Goal: Task Accomplishment & Management: Manage account settings

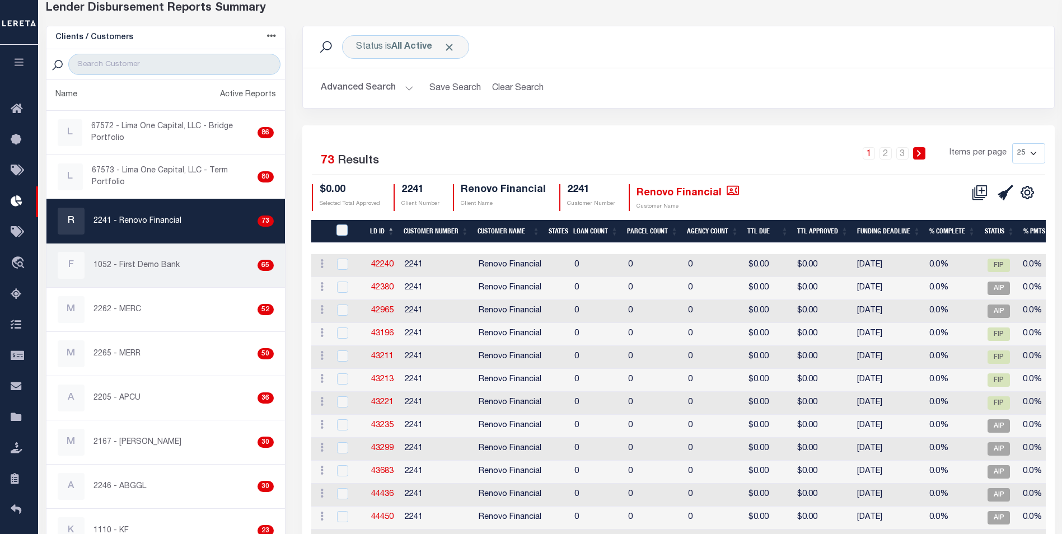
scroll to position [56, 0]
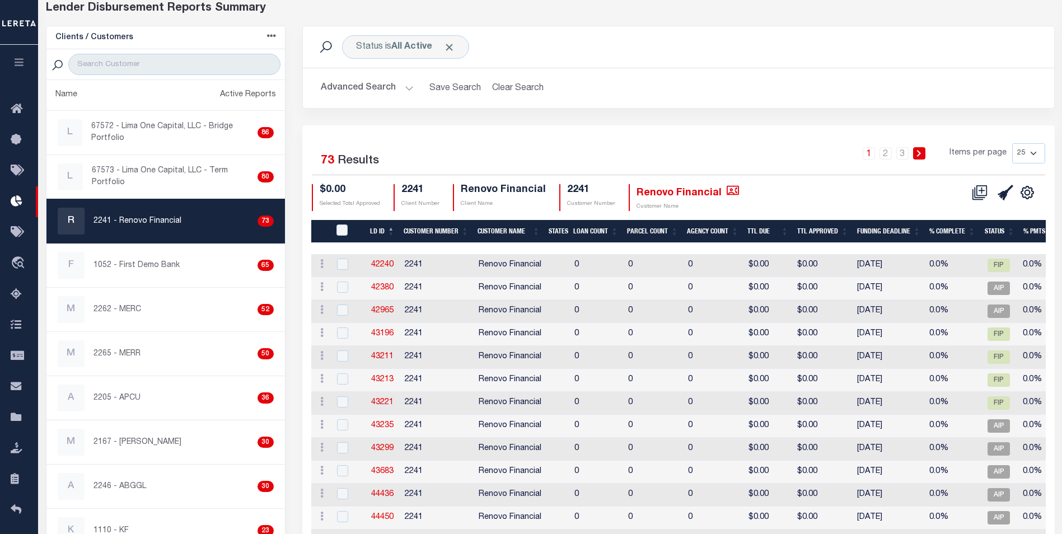
click at [17, 65] on icon "button" at bounding box center [19, 62] width 13 height 10
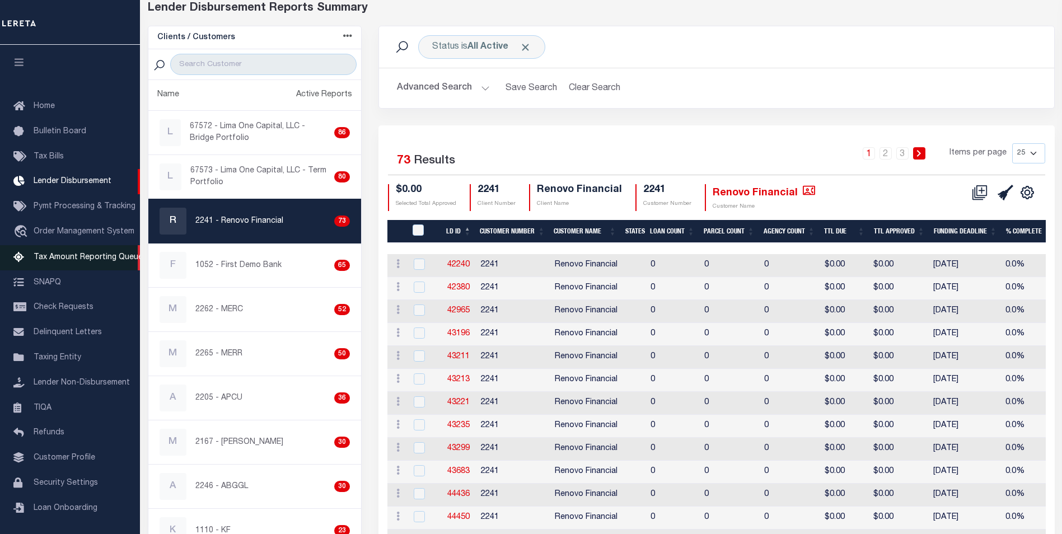
click at [115, 268] on link "Tax Amount Reporting Queue" at bounding box center [70, 257] width 140 height 25
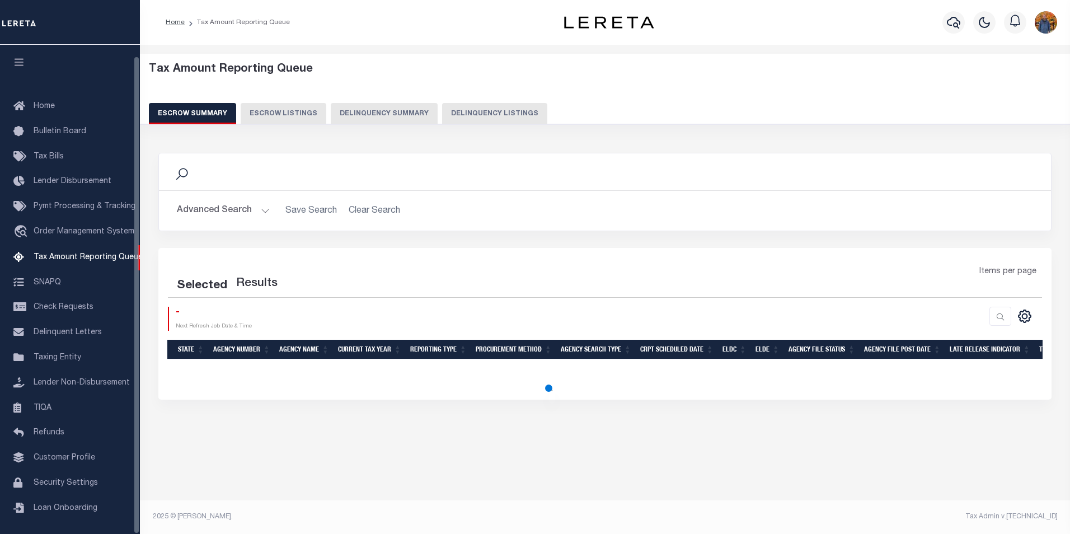
select select "100"
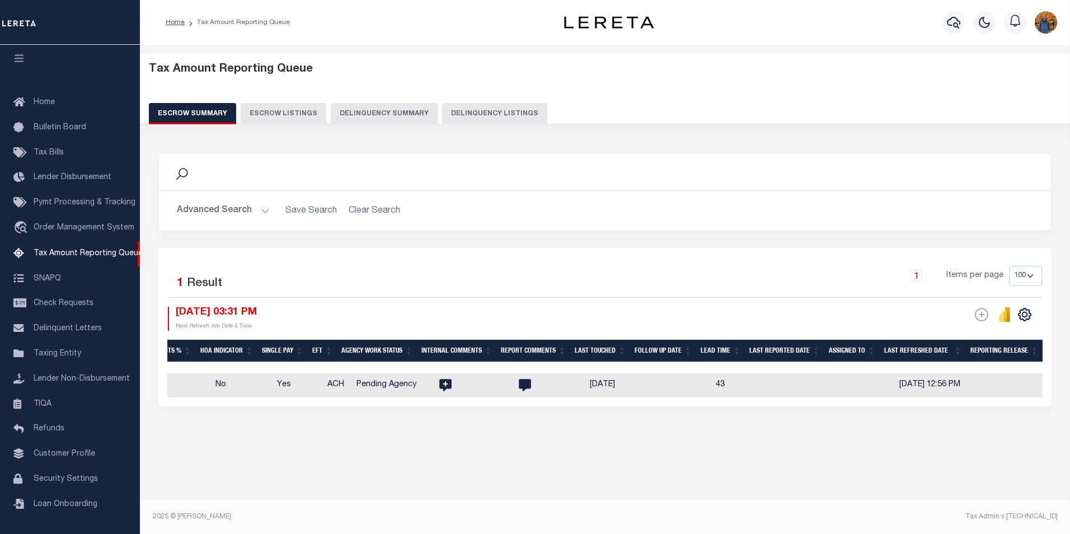
scroll to position [0, 1117]
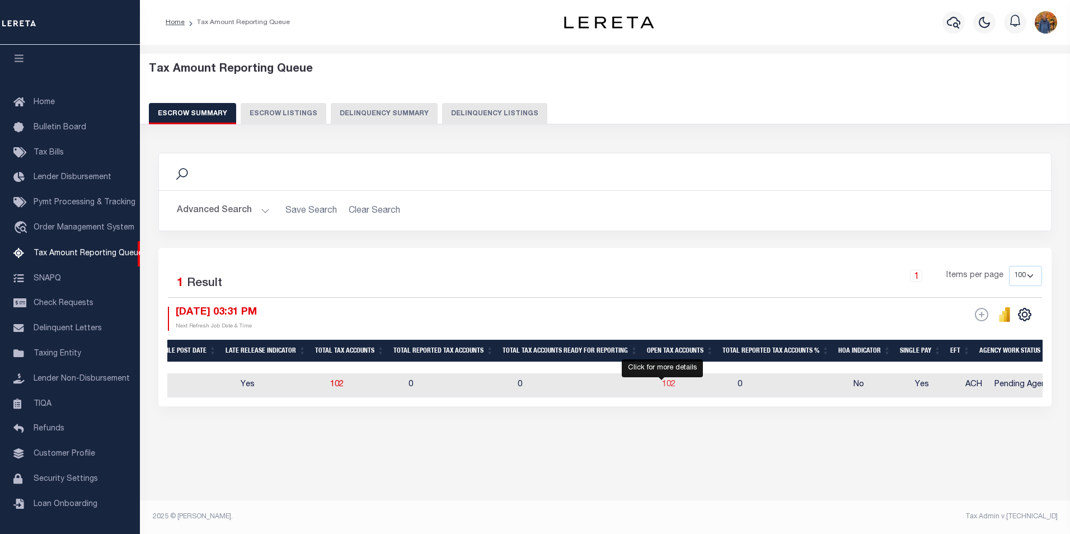
click at [664, 383] on span "102" at bounding box center [668, 385] width 13 height 8
select select "100"
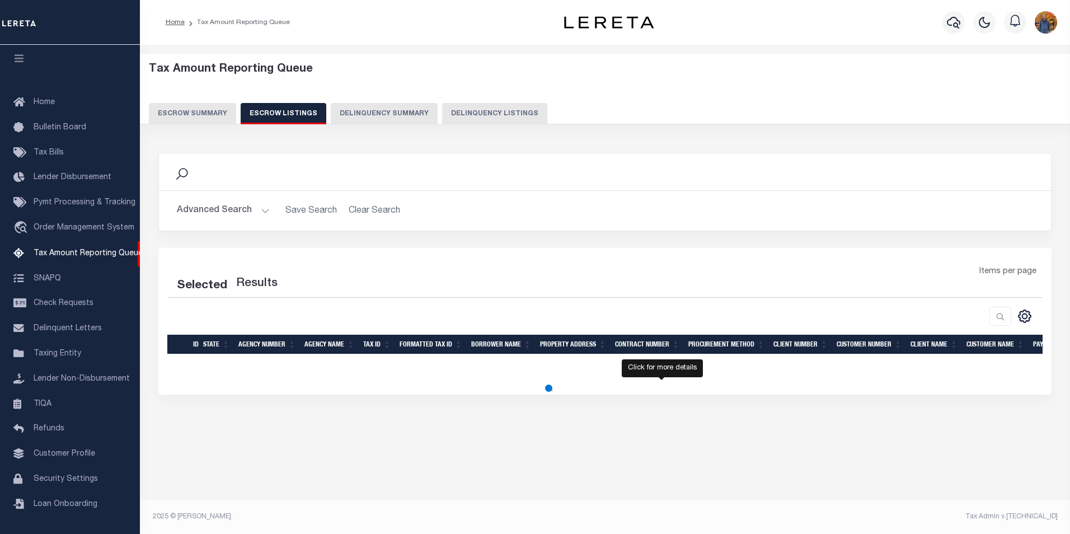
select select "100"
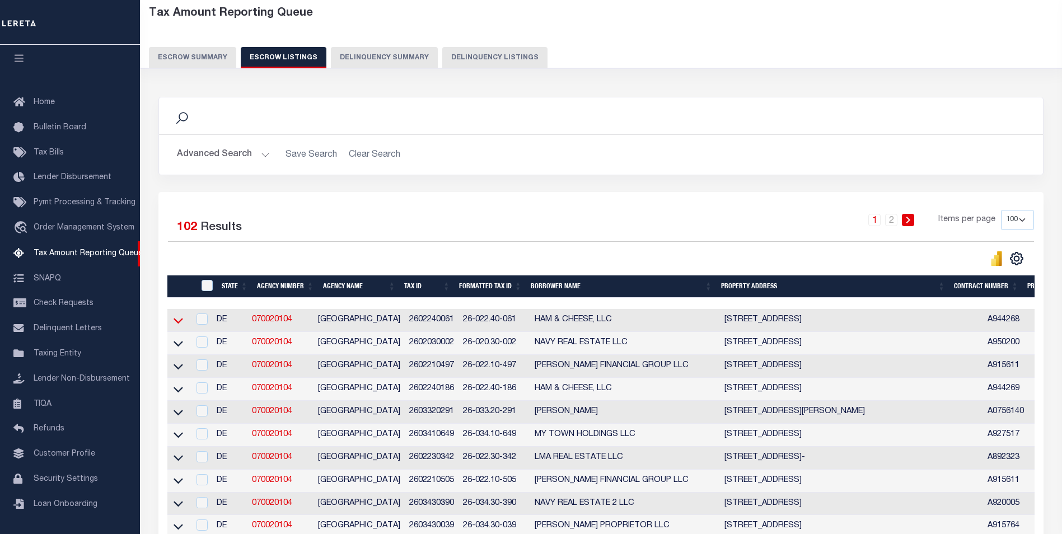
click at [182, 326] on icon at bounding box center [179, 321] width 10 height 12
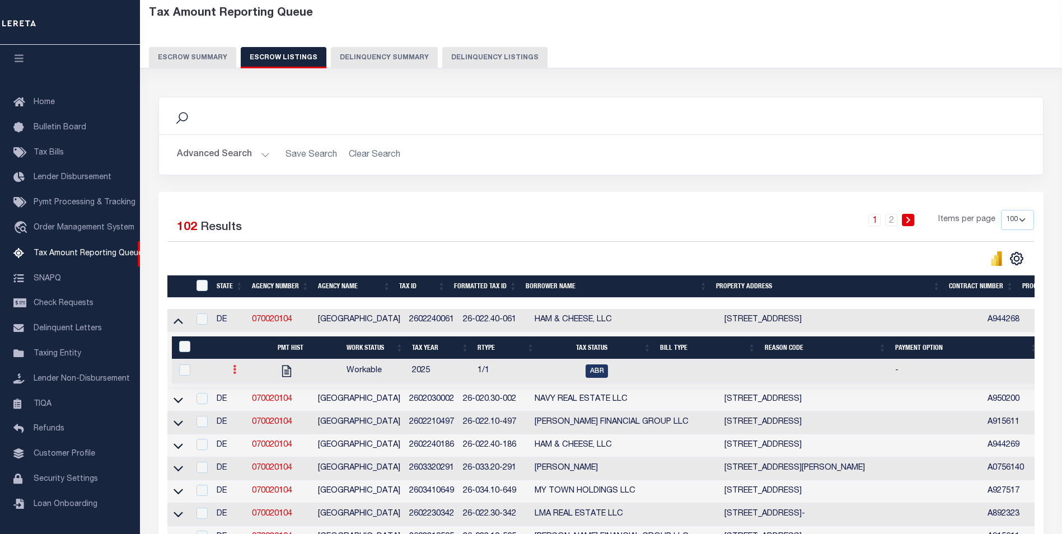
click at [235, 376] on link at bounding box center [234, 371] width 12 height 9
click at [250, 411] on img "" at bounding box center [247, 407] width 11 height 12
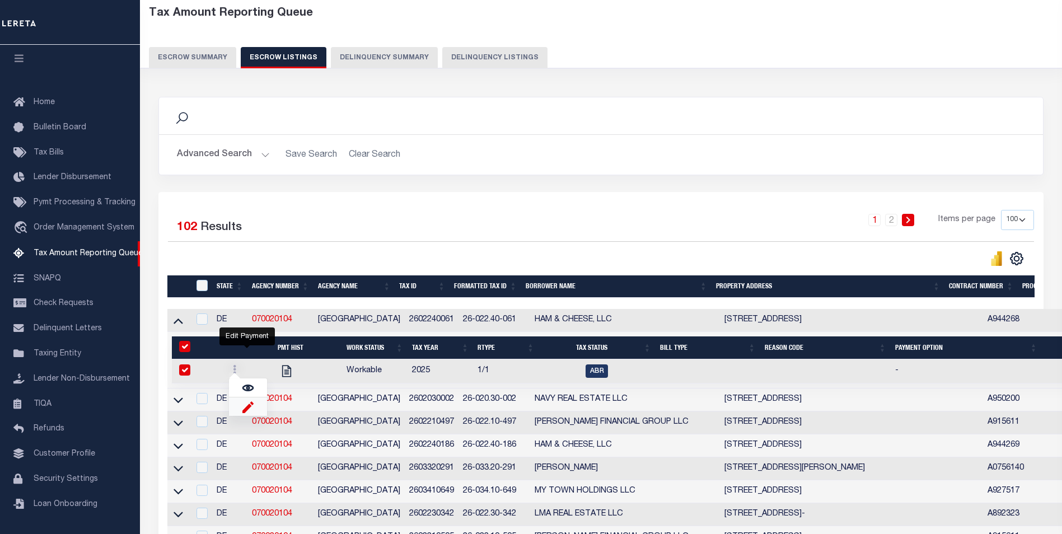
checkbox input "true"
select select
type input "08/18/2025"
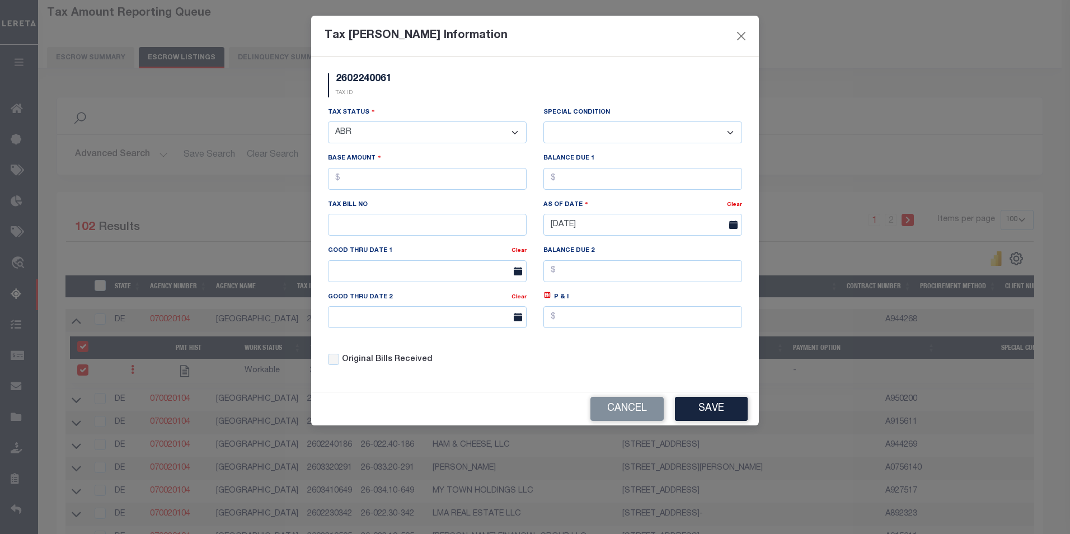
click at [471, 137] on select "- Select Status - Open Due/Unpaid Paid Incomplete No Tax Due Internal Refund Pr…" at bounding box center [427, 132] width 199 height 22
select select "DUE"
click at [328, 122] on select "- Select Status - Open Due/Unpaid Paid Incomplete No Tax Due Internal Refund Pr…" at bounding box center [427, 132] width 199 height 22
click at [589, 133] on select "-- Select Special Condition -- 3RD PARTY TAX LIEN AGENCY TAX LIEN (A.K.A Inside…" at bounding box center [643, 132] width 199 height 22
select select "17"
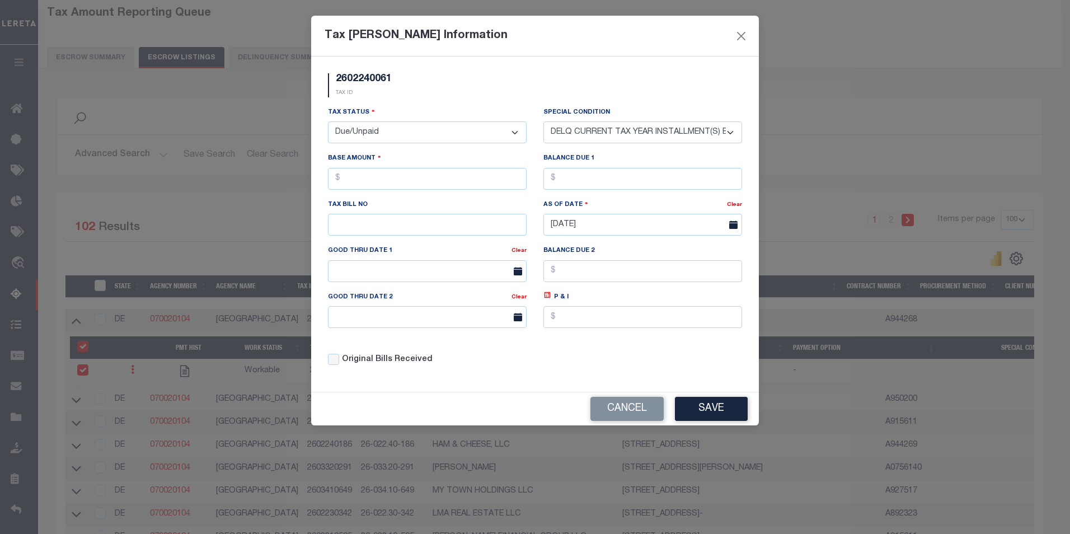
click at [544, 122] on select "-- Select Special Condition -- 3RD PARTY TAX LIEN AGENCY TAX LIEN (A.K.A Inside…" at bounding box center [643, 132] width 199 height 22
click at [399, 183] on input "text" at bounding box center [427, 179] width 199 height 22
type input "$15.00"
click at [617, 179] on input "text" at bounding box center [643, 179] width 199 height 22
type input "$15.00"
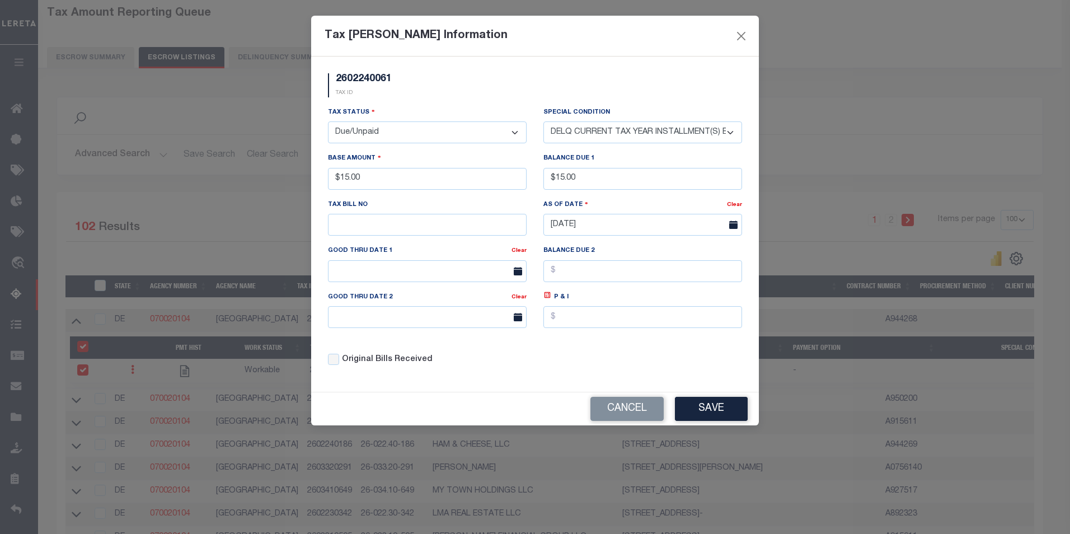
click at [526, 369] on div "Original Bills Received" at bounding box center [428, 356] width 216 height 38
click at [637, 361] on div "Tax Status - Select Status - Open Due/Unpaid Paid Incomplete No Tax Due Interna…" at bounding box center [535, 240] width 431 height 269
click at [704, 410] on button "Save" at bounding box center [711, 409] width 73 height 24
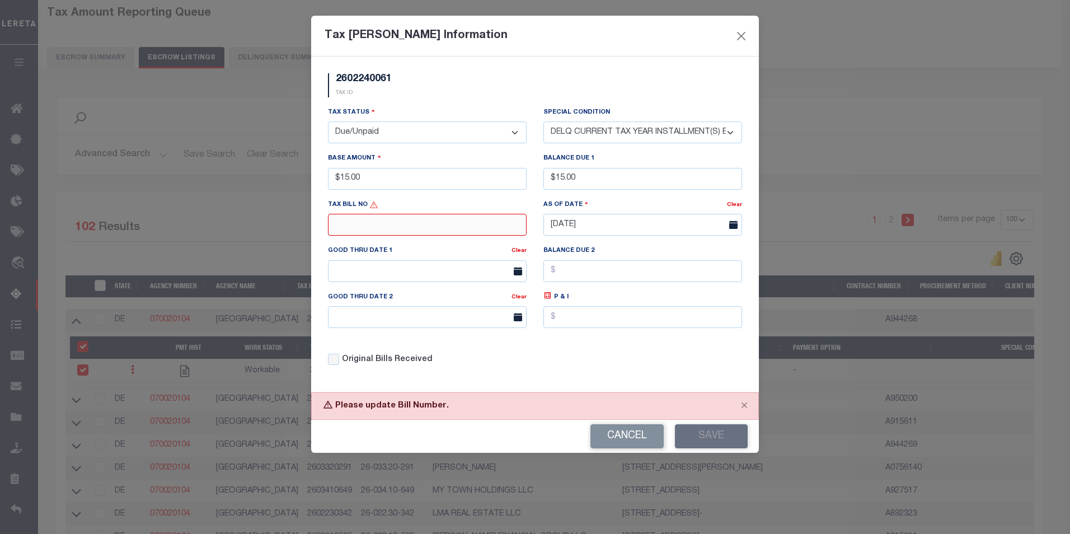
click at [367, 227] on input "text" at bounding box center [427, 225] width 199 height 22
type input "159"
click at [709, 452] on div "Cancel Save" at bounding box center [535, 436] width 448 height 33
click at [641, 136] on select "-- Select Special Condition -- 3RD PARTY TAX LIEN AGENCY TAX LIEN (A.K.A Inside…" at bounding box center [643, 132] width 199 height 22
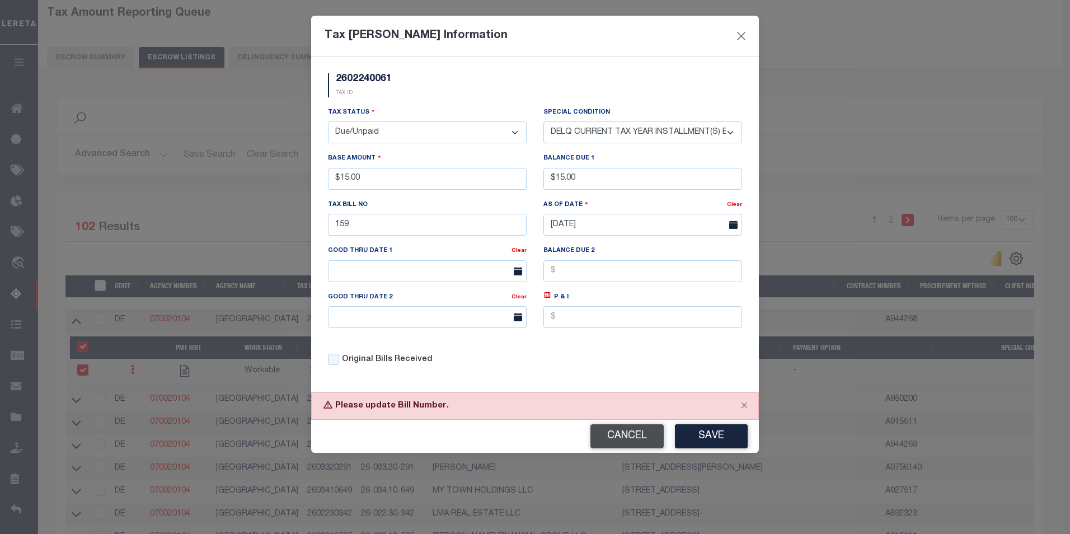
select select "15"
click at [544, 122] on select "-- Select Special Condition -- 3RD PARTY TAX LIEN AGENCY TAX LIEN (A.K.A Inside…" at bounding box center [643, 132] width 199 height 22
click at [724, 428] on button "Save" at bounding box center [711, 436] width 73 height 24
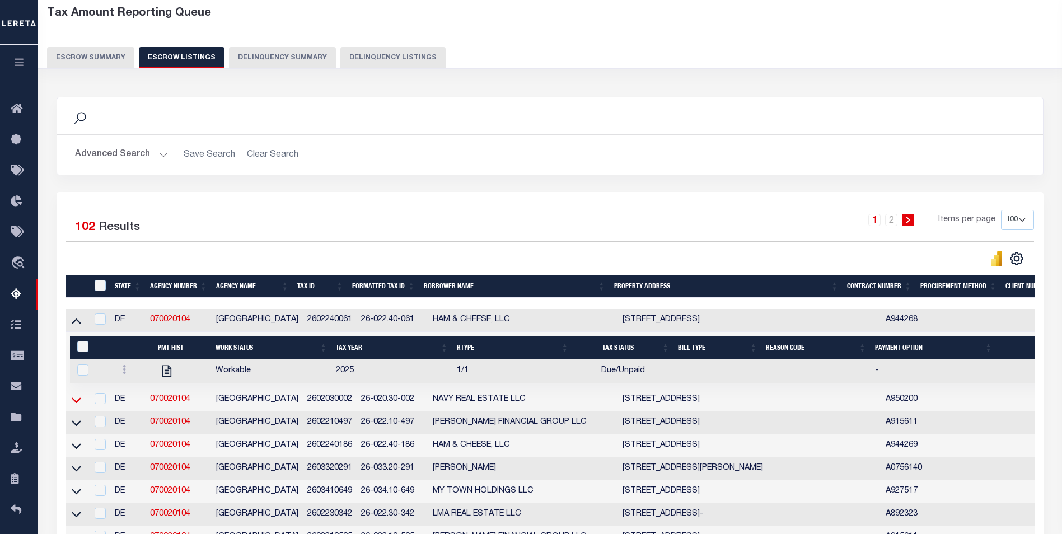
click at [75, 404] on icon at bounding box center [77, 400] width 10 height 12
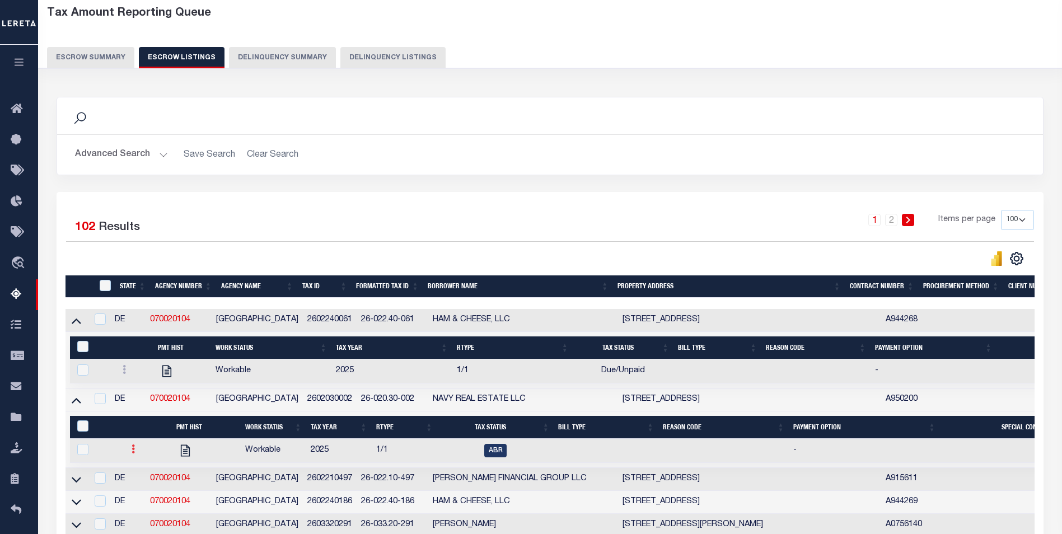
click at [133, 453] on icon at bounding box center [133, 448] width 3 height 9
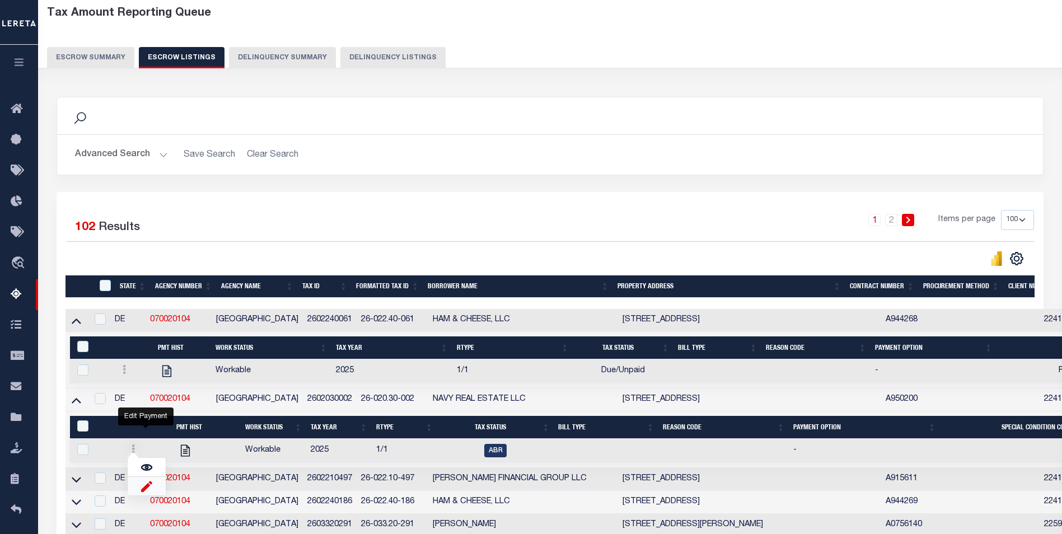
click at [149, 492] on img "" at bounding box center [146, 486] width 11 height 12
checkbox input "true"
select select
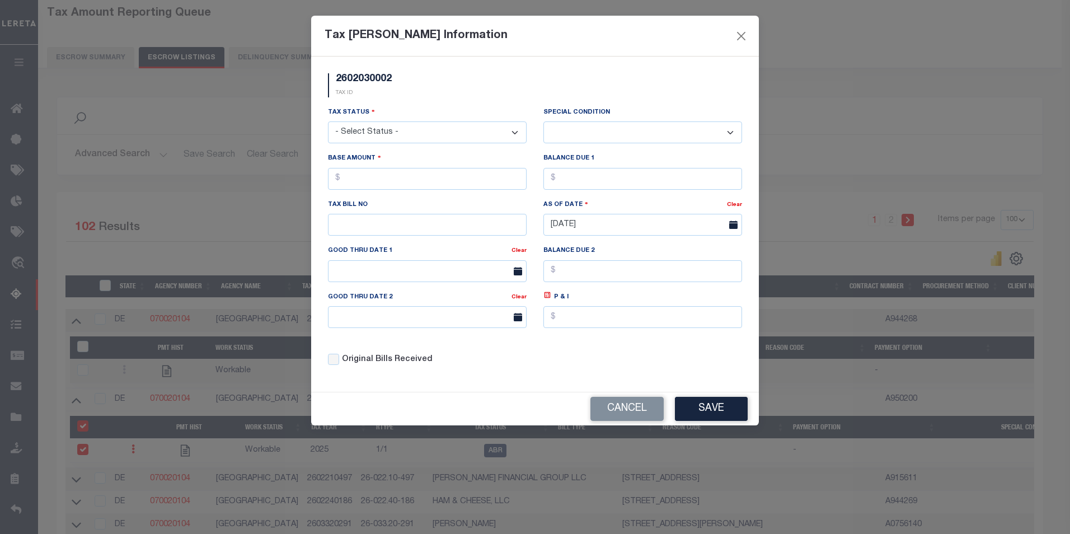
click at [385, 144] on div "Tax Status - Select Status - Open Due/Unpaid Paid Incomplete No Tax Due Interna…" at bounding box center [428, 129] width 216 height 46
click at [380, 135] on select "- Select Status - Open Due/Unpaid Paid Incomplete No Tax Due Internal Refund Pr…" at bounding box center [427, 132] width 199 height 22
select select "DUE"
click at [328, 122] on select "- Select Status - Open Due/Unpaid Paid Incomplete No Tax Due Internal Refund Pr…" at bounding box center [427, 132] width 199 height 22
click at [582, 130] on select "-- Select Special Condition -- 3RD PARTY TAX LIEN AGENCY TAX LIEN (A.K.A Inside…" at bounding box center [643, 132] width 199 height 22
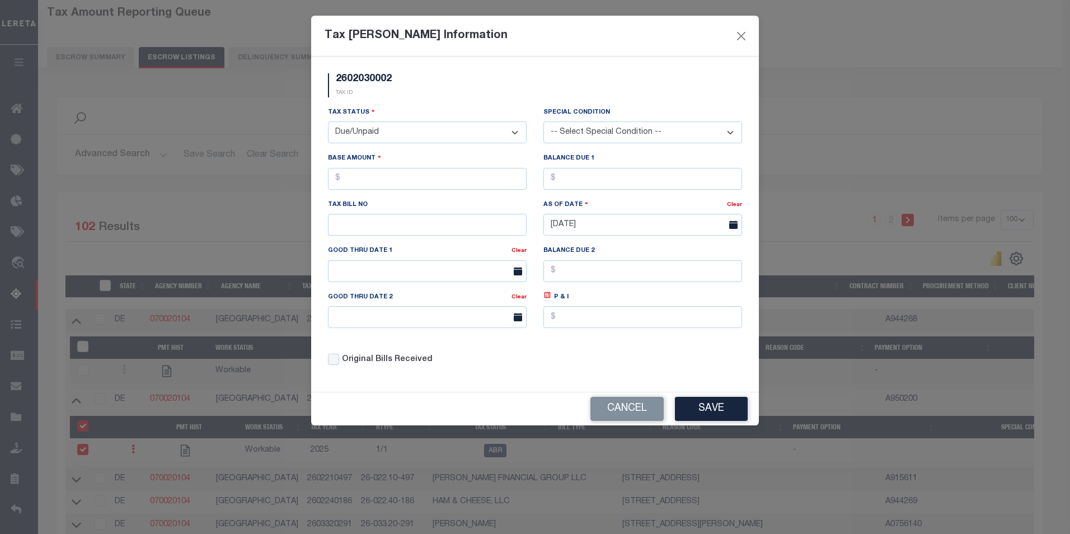
select select "15"
click at [544, 122] on select "-- Select Special Condition -- 3RD PARTY TAX LIEN AGENCY TAX LIEN (A.K.A Inside…" at bounding box center [643, 132] width 199 height 22
click at [441, 182] on input "text" at bounding box center [427, 179] width 199 height 22
type input "$95.00"
click at [625, 179] on input "text" at bounding box center [643, 179] width 199 height 22
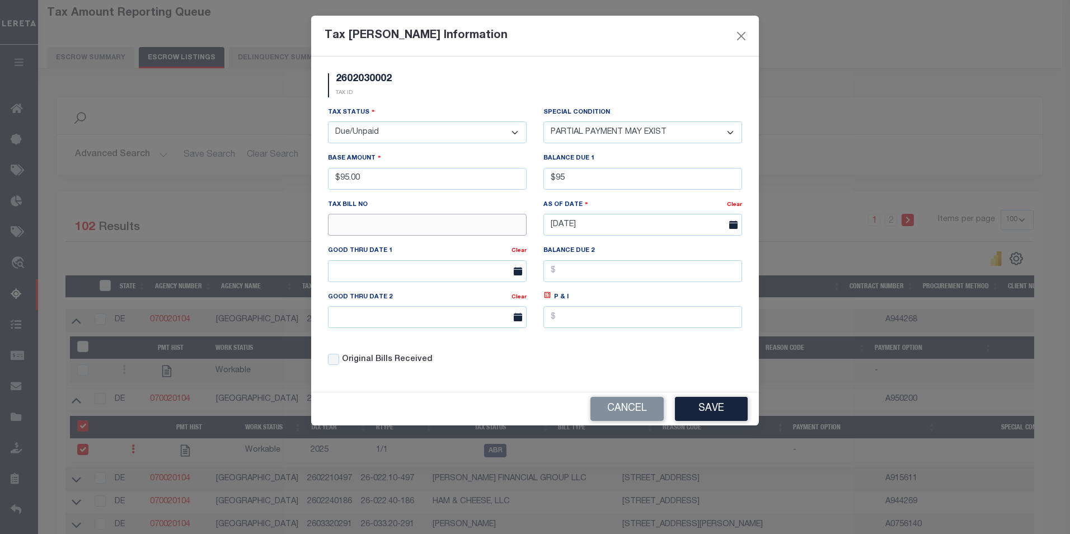
type input "$95.00"
click at [409, 230] on input "text" at bounding box center [427, 225] width 199 height 22
type input "465"
click at [720, 410] on button "Save" at bounding box center [711, 409] width 73 height 24
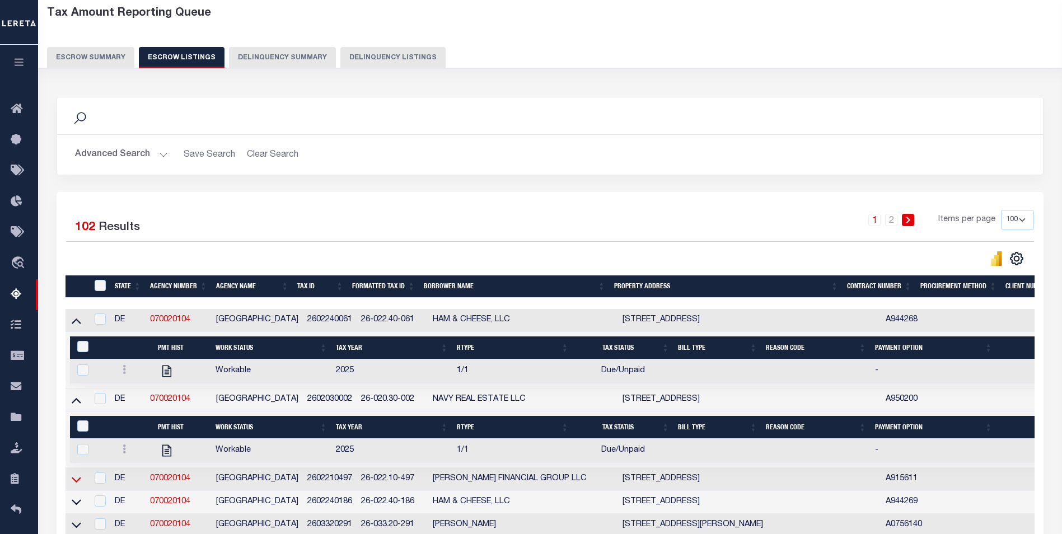
click at [75, 483] on icon at bounding box center [77, 480] width 10 height 12
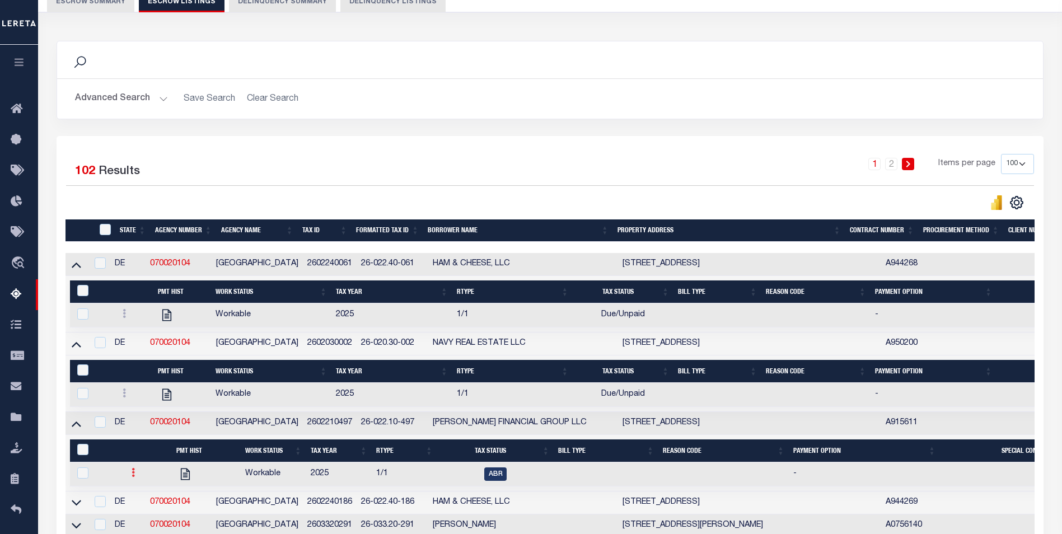
click at [127, 478] on link at bounding box center [133, 474] width 12 height 9
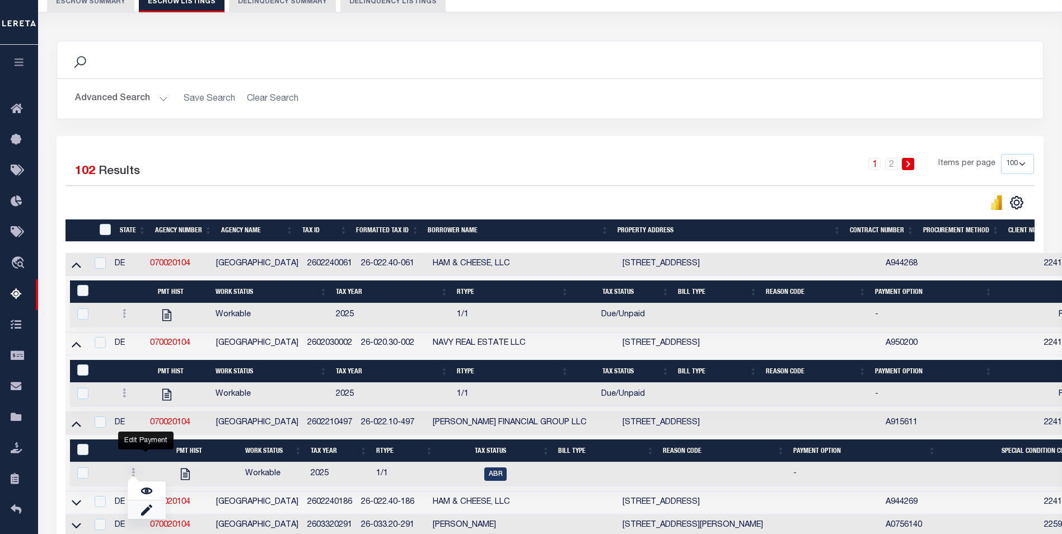
click at [146, 509] on link "" at bounding box center [147, 509] width 38 height 18
checkbox input "true"
select select
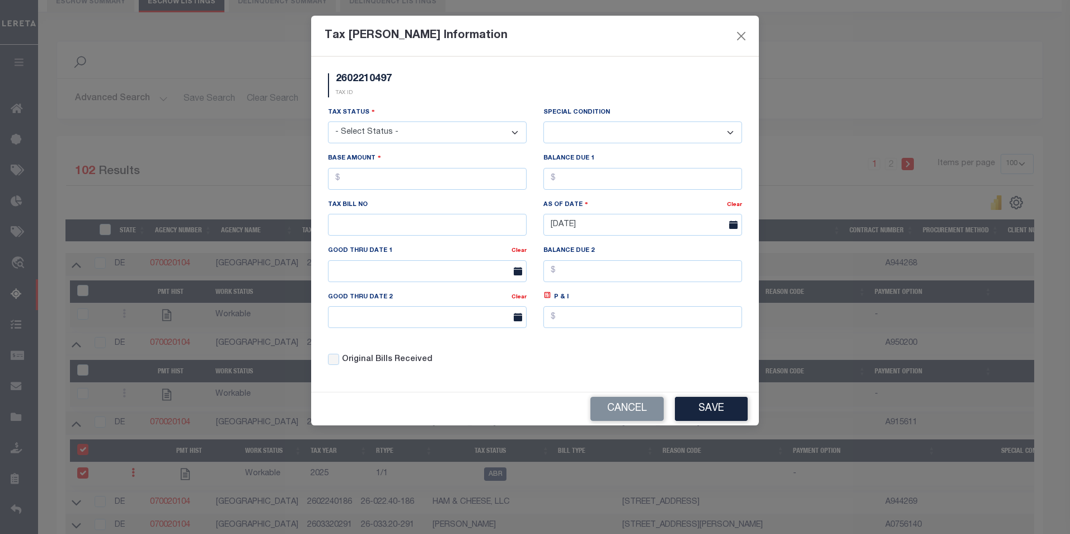
click at [446, 120] on div "Tax Status - Select Status - Open Due/Unpaid Paid Incomplete No Tax Due Interna…" at bounding box center [427, 124] width 199 height 37
click at [444, 125] on select "- Select Status - Open Due/Unpaid Paid Incomplete No Tax Due Internal Refund Pr…" at bounding box center [427, 132] width 199 height 22
select select "DUE"
click at [328, 122] on select "- Select Status - Open Due/Unpaid Paid Incomplete No Tax Due Internal Refund Pr…" at bounding box center [427, 132] width 199 height 22
click at [591, 116] on label "Special Condition" at bounding box center [577, 113] width 67 height 10
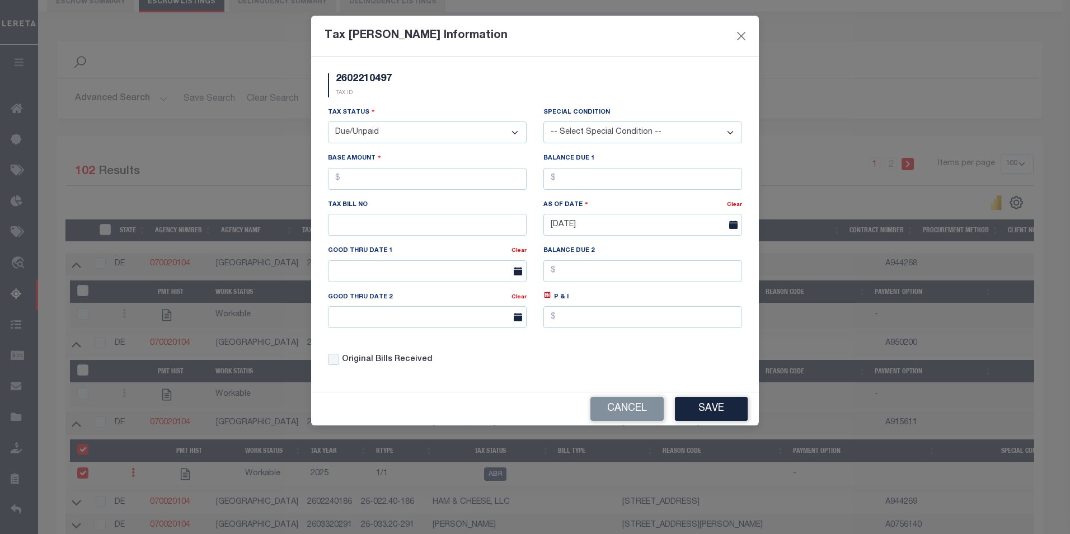
click at [594, 128] on select "-- Select Special Condition -- 3RD PARTY TAX LIEN AGENCY TAX LIEN (A.K.A Inside…" at bounding box center [643, 132] width 199 height 22
select select "15"
click at [544, 122] on select "-- Select Special Condition -- 3RD PARTY TAX LIEN AGENCY TAX LIEN (A.K.A Inside…" at bounding box center [643, 132] width 199 height 22
click at [385, 172] on input "text" at bounding box center [427, 179] width 199 height 22
type input "$86.00"
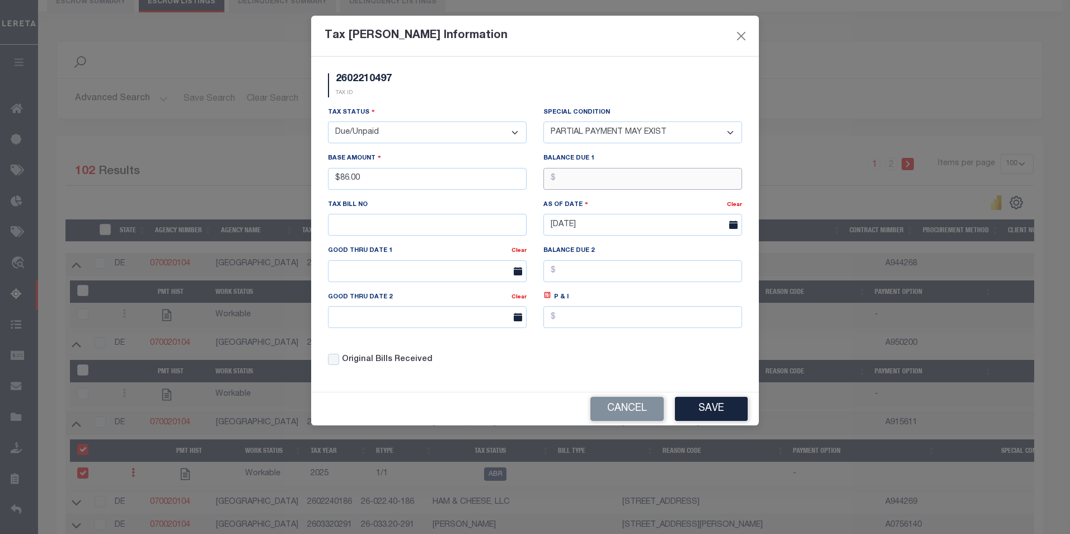
click at [560, 175] on input "text" at bounding box center [643, 179] width 199 height 22
type input "$86.00"
click at [696, 409] on button "Save" at bounding box center [711, 409] width 73 height 24
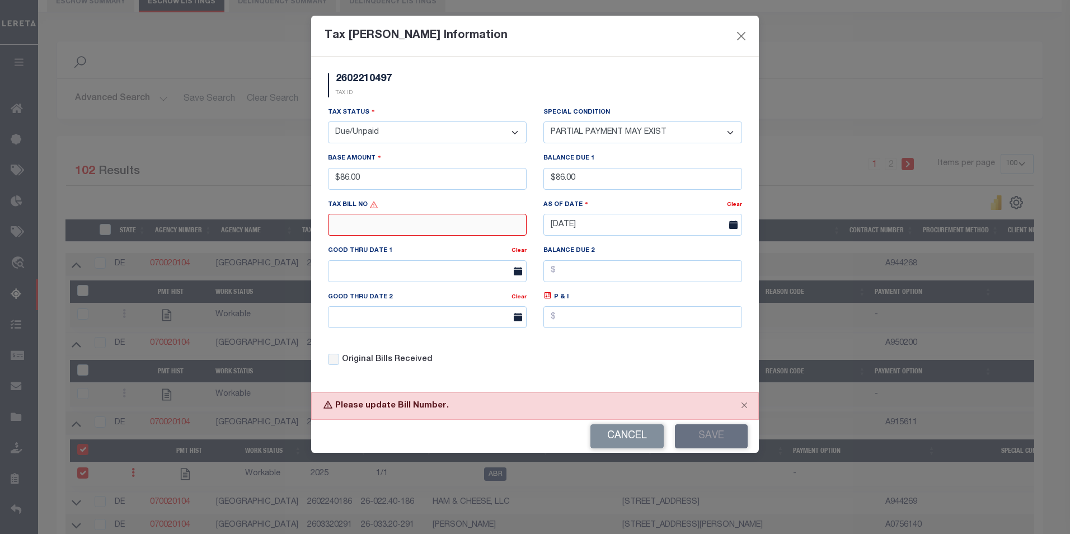
click at [376, 223] on input "text" at bounding box center [427, 225] width 199 height 22
type input "954"
click at [707, 434] on button "Save" at bounding box center [711, 436] width 73 height 24
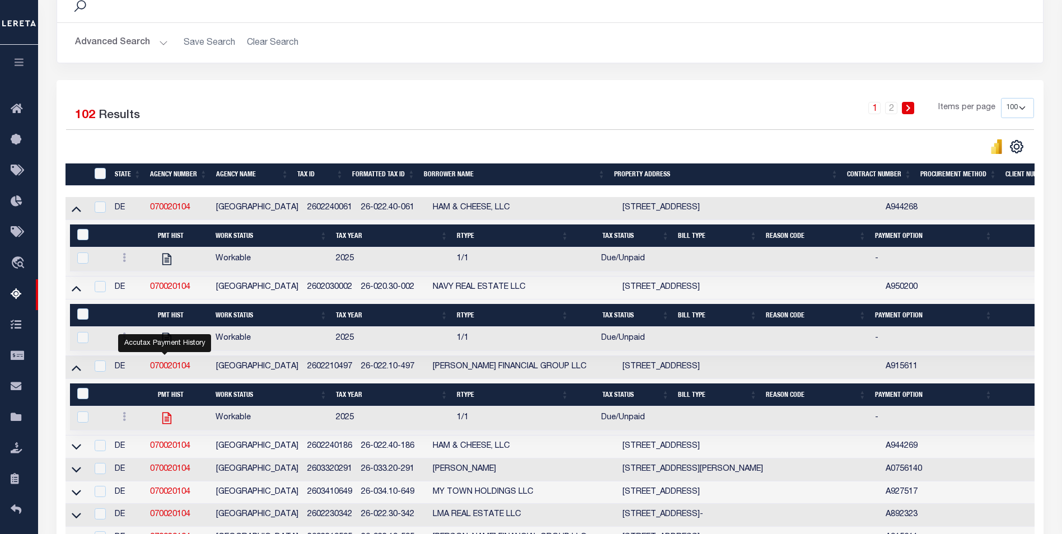
scroll to position [224, 0]
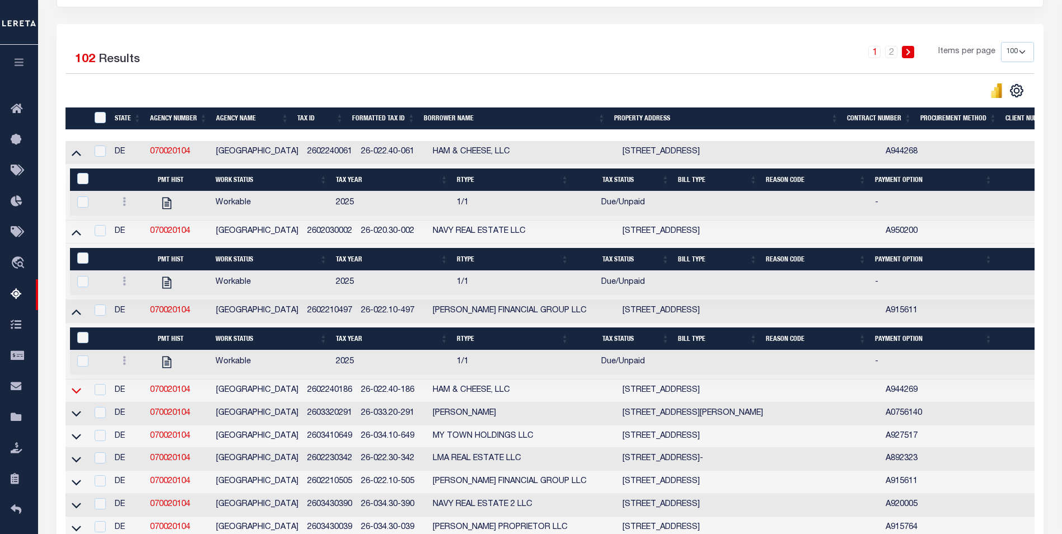
click at [74, 394] on icon at bounding box center [77, 391] width 10 height 12
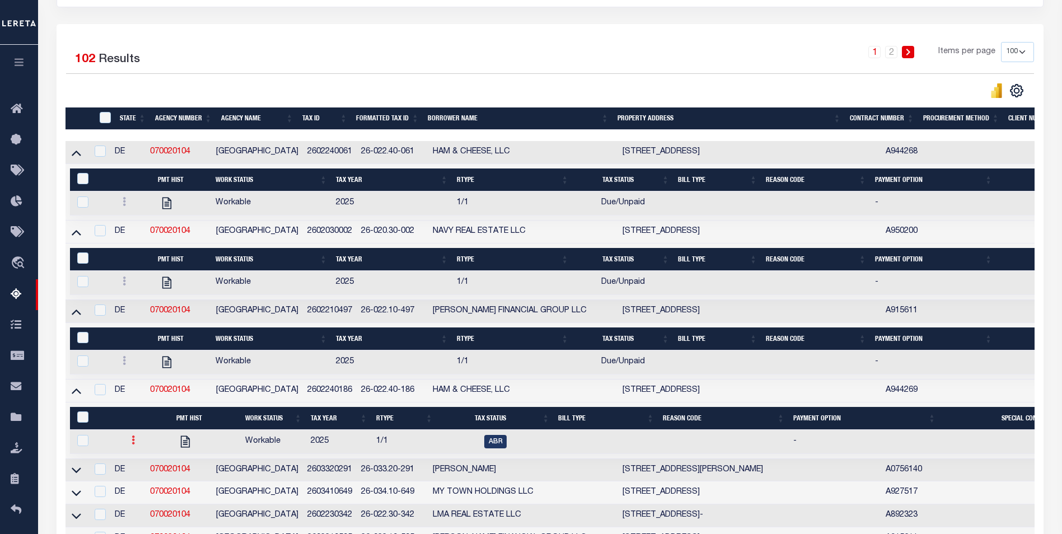
click at [132, 444] on icon at bounding box center [133, 439] width 3 height 9
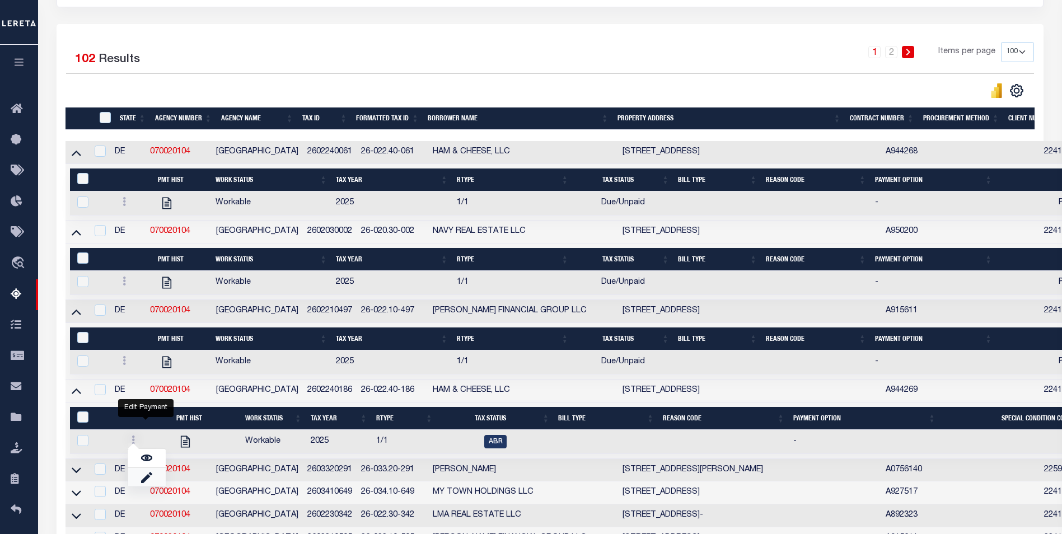
click at [151, 482] on link "" at bounding box center [147, 477] width 38 height 18
checkbox input "true"
select select
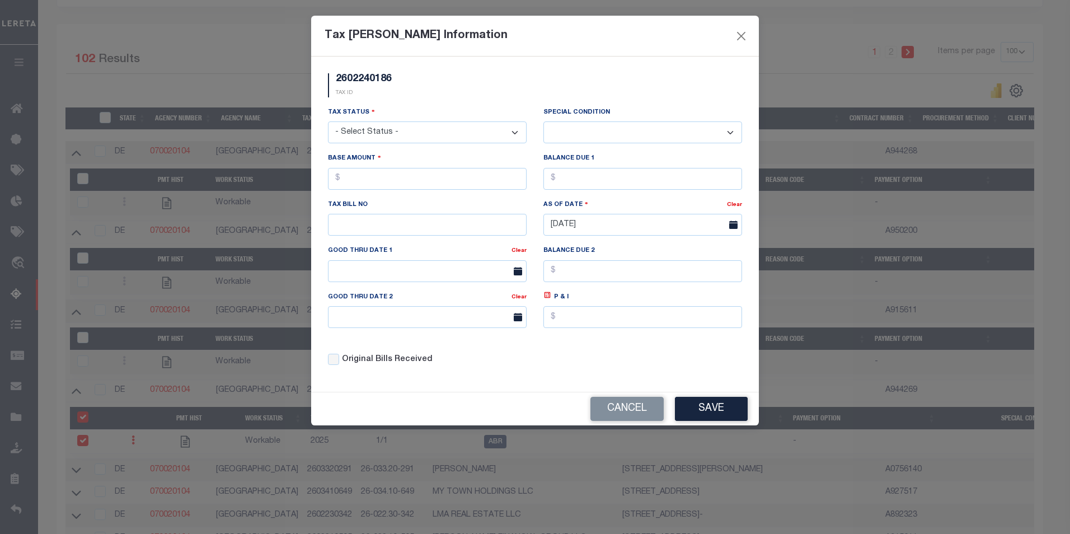
click at [443, 132] on select "- Select Status - Open Due/Unpaid Paid Incomplete No Tax Due Internal Refund Pr…" at bounding box center [427, 132] width 199 height 22
select select "DUE"
click at [328, 122] on select "- Select Status - Open Due/Unpaid Paid Incomplete No Tax Due Internal Refund Pr…" at bounding box center [427, 132] width 199 height 22
click at [579, 136] on select "-- Select Special Condition -- 3RD PARTY TAX LIEN AGENCY TAX LIEN (A.K.A Inside…" at bounding box center [643, 132] width 199 height 22
select select "15"
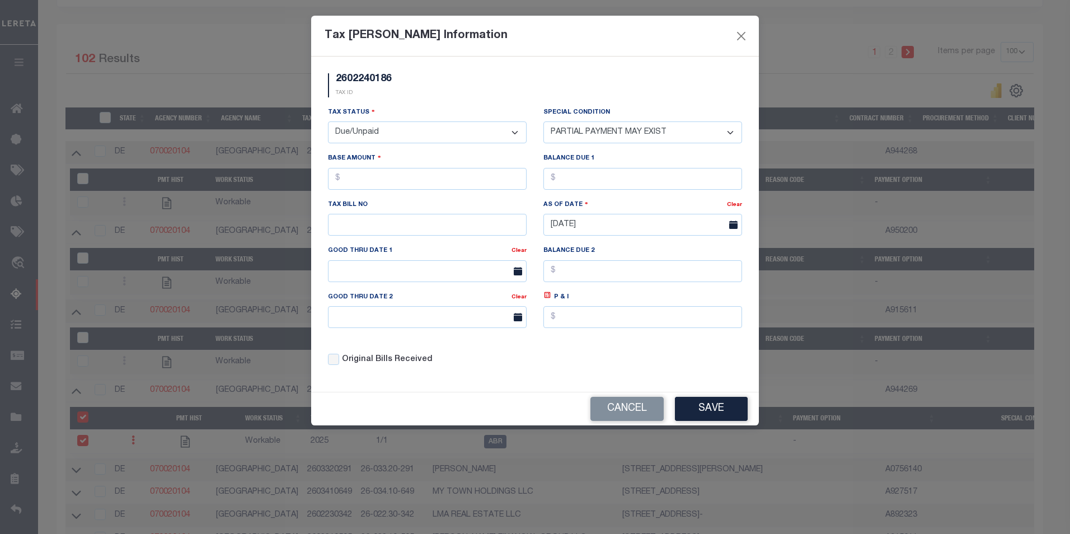
click at [544, 122] on select "-- Select Special Condition -- 3RD PARTY TAX LIEN AGENCY TAX LIEN (A.K.A Inside…" at bounding box center [643, 132] width 199 height 22
click at [401, 178] on input "text" at bounding box center [427, 179] width 199 height 22
type input "$65.00"
click at [568, 174] on input "text" at bounding box center [643, 179] width 199 height 22
type input "$65.00"
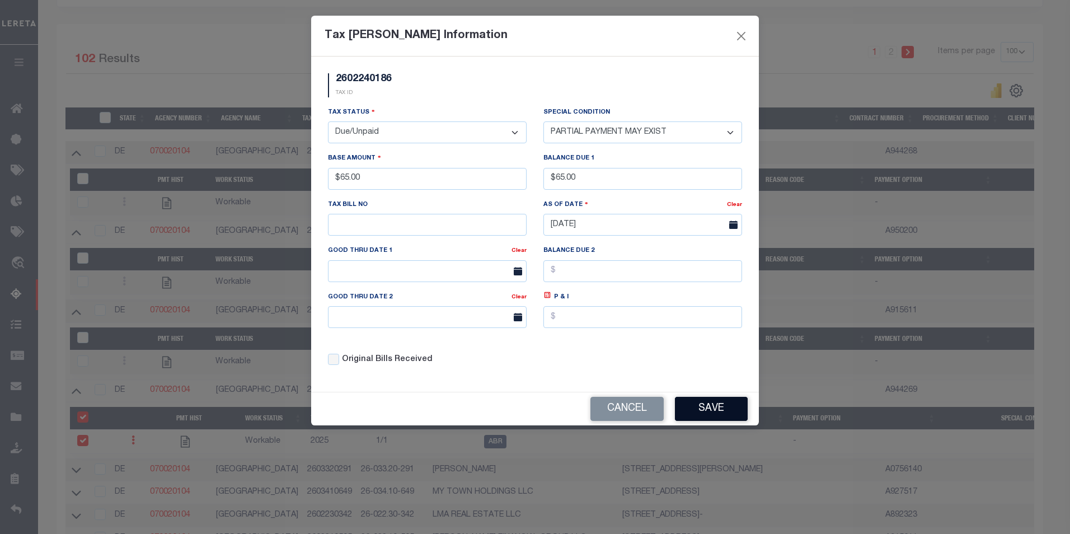
click at [728, 416] on button "Save" at bounding box center [711, 409] width 73 height 24
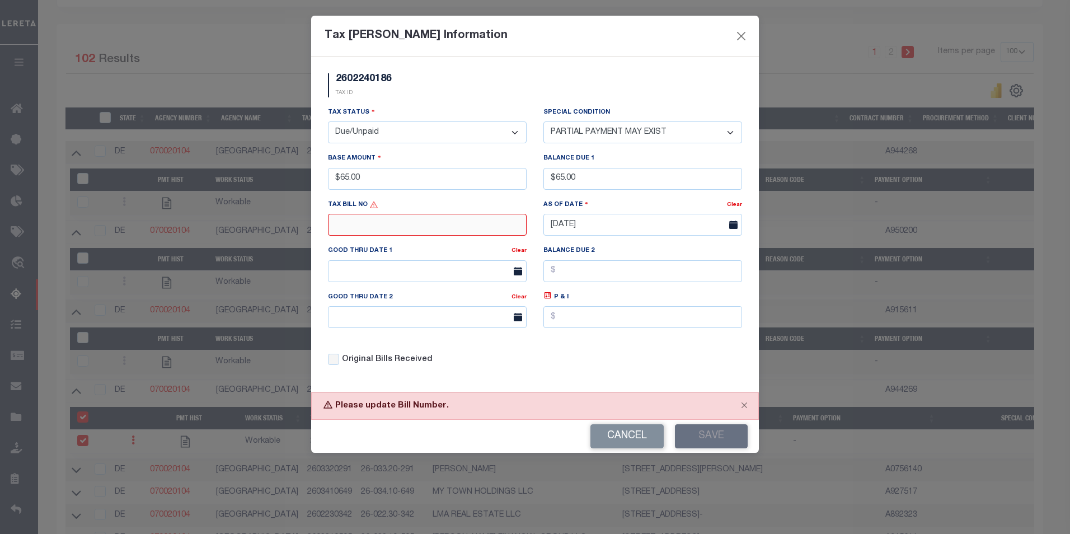
click at [346, 227] on input "text" at bounding box center [427, 225] width 199 height 22
type input "487"
click at [706, 435] on button "Save" at bounding box center [711, 436] width 73 height 24
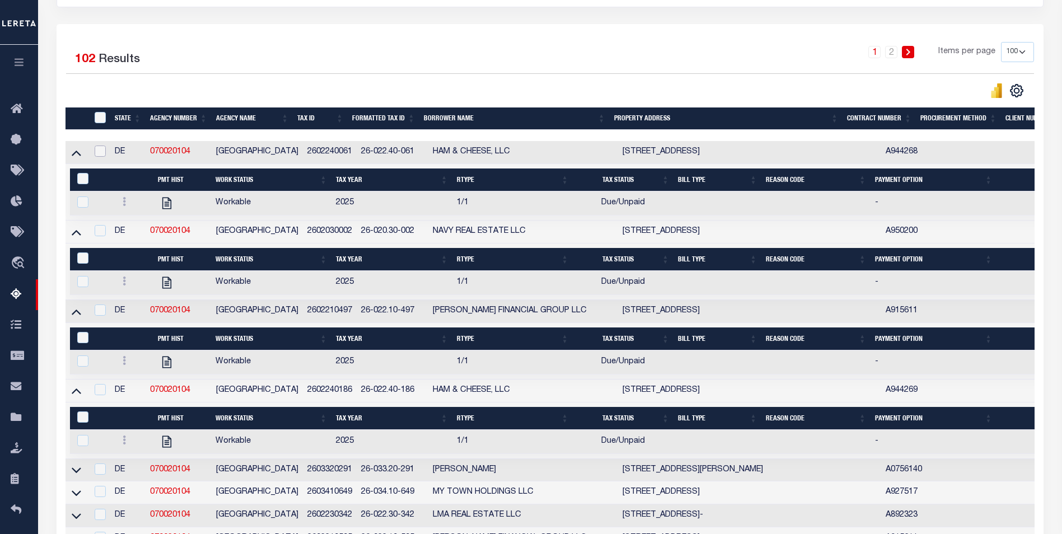
click at [100, 148] on input "checkbox" at bounding box center [100, 151] width 11 height 11
checkbox input "true"
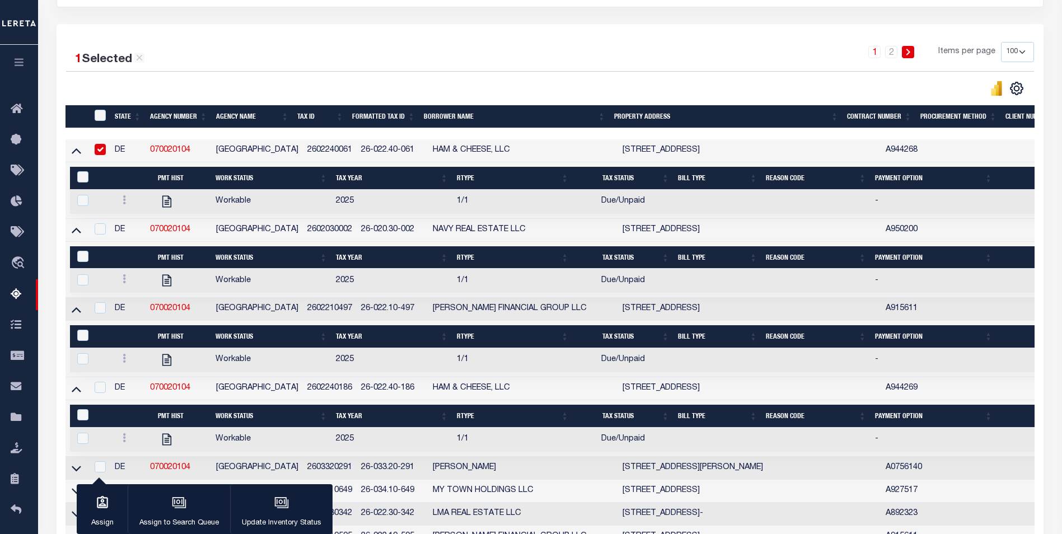
click at [93, 234] on div at bounding box center [99, 229] width 14 height 12
checkbox input "true"
drag, startPoint x: 98, startPoint y: 311, endPoint x: 101, endPoint y: 341, distance: 29.9
click at [100, 313] on input "checkbox" at bounding box center [100, 307] width 11 height 11
checkbox input "true"
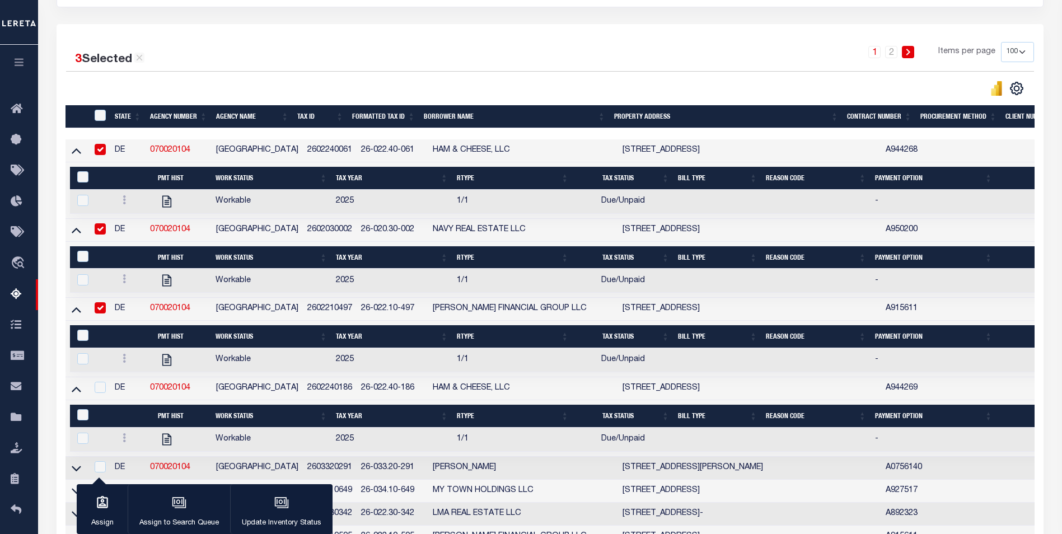
click at [96, 383] on td at bounding box center [98, 388] width 23 height 23
click at [102, 393] on input "checkbox" at bounding box center [100, 387] width 11 height 11
checkbox input "true"
click at [266, 510] on button "Update Inventory Status" at bounding box center [281, 509] width 102 height 50
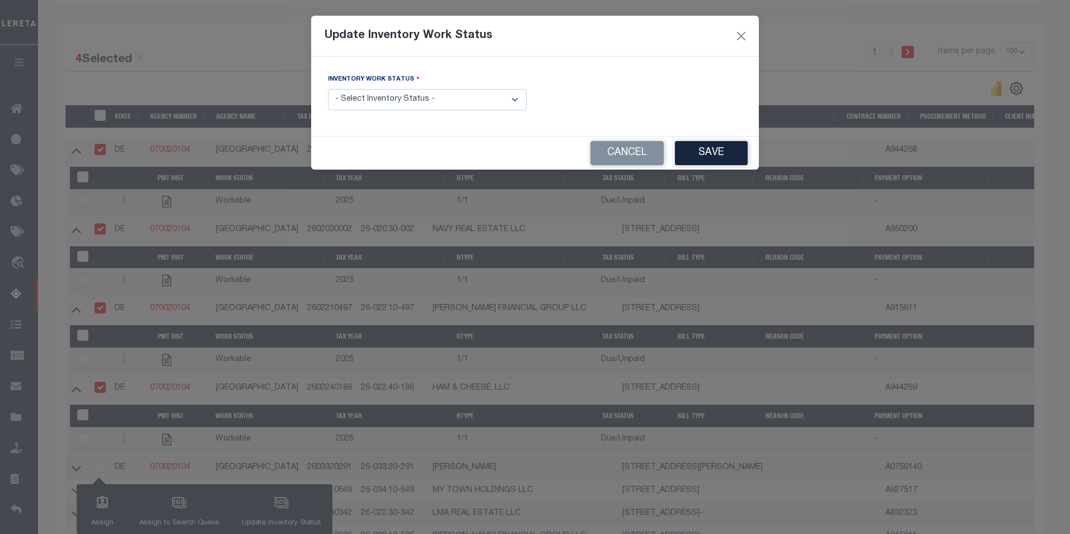
click at [424, 105] on select "- Select Inventory Status - Manual - Exception Pended - Awaiting Search Late Ad…" at bounding box center [427, 100] width 199 height 22
select select "4"
click at [328, 89] on select "- Select Inventory Status - Manual - Exception Pended - Awaiting Search Late Ad…" at bounding box center [427, 100] width 199 height 22
click at [726, 156] on button "Save" at bounding box center [711, 153] width 73 height 24
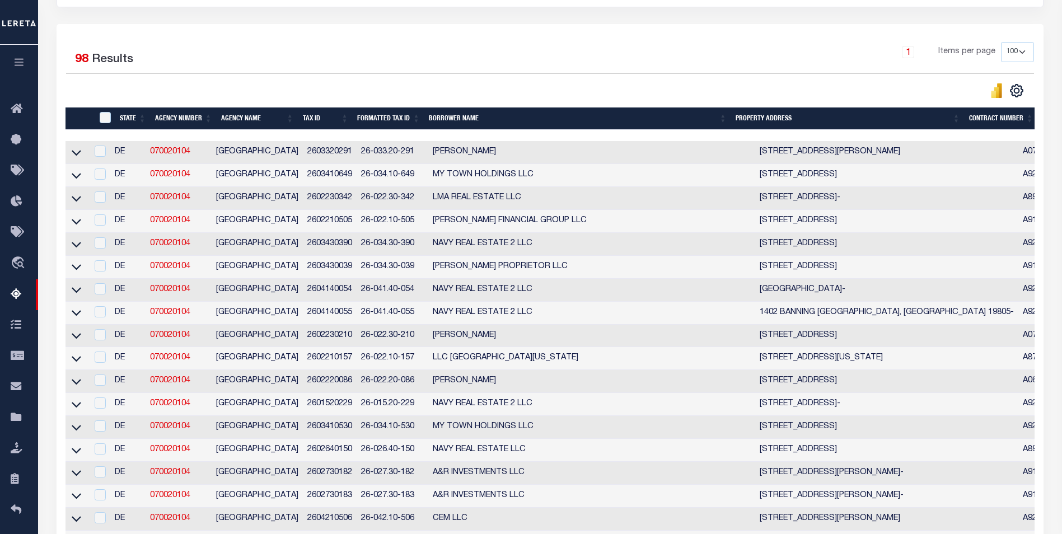
drag, startPoint x: 163, startPoint y: 4, endPoint x: 192, endPoint y: 49, distance: 52.9
click at [192, 49] on div "4 Selected 98 Results" at bounding box center [180, 57] width 229 height 31
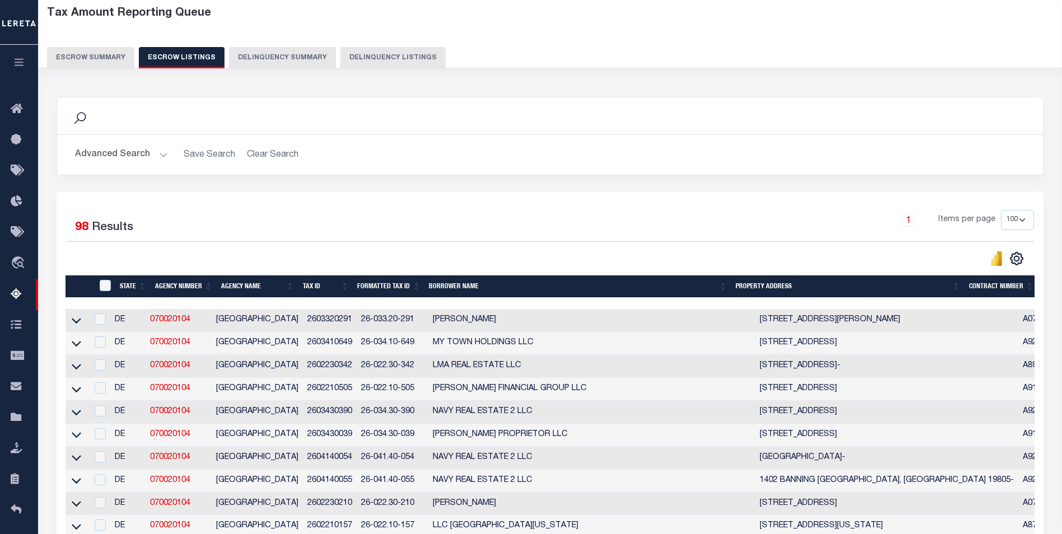
scroll to position [0, 0]
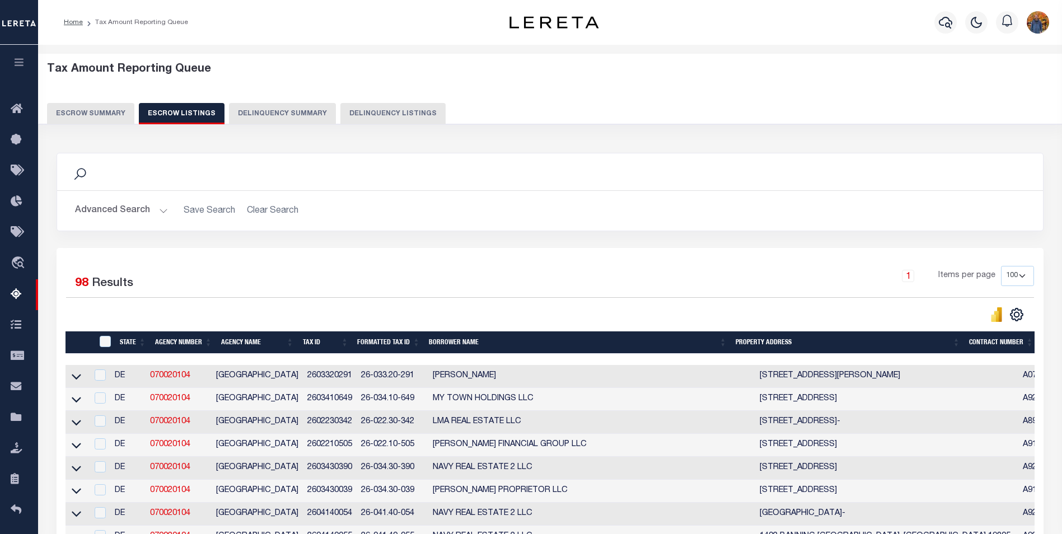
click at [91, 113] on button "Escrow Summary" at bounding box center [90, 113] width 87 height 21
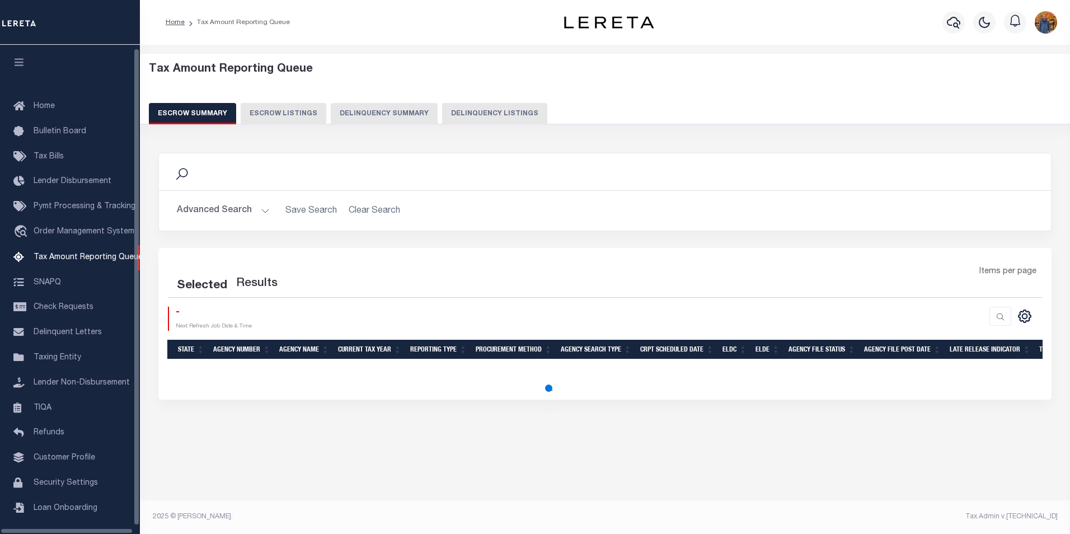
select select "100"
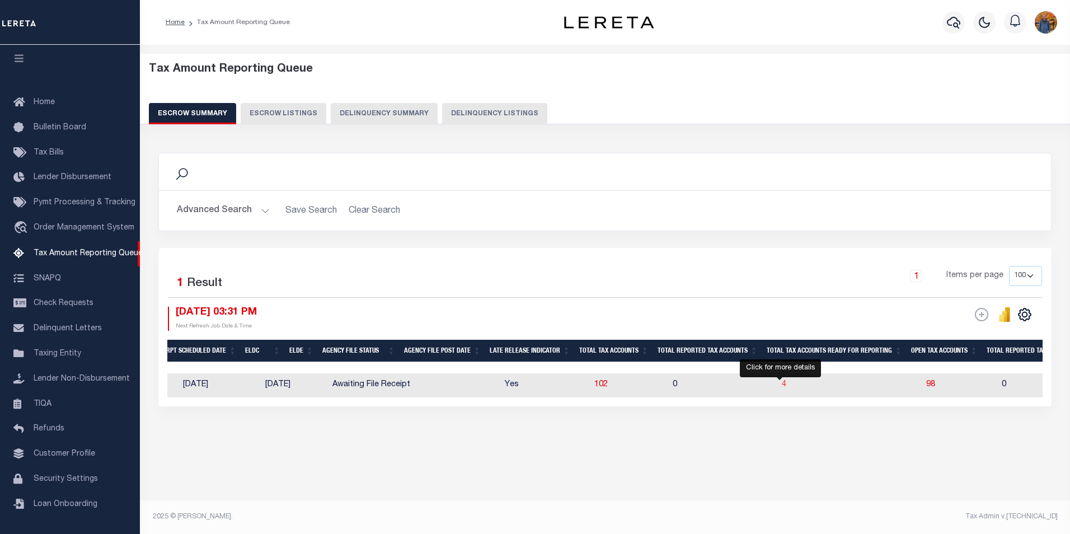
click at [782, 386] on span "4" at bounding box center [784, 385] width 4 height 8
select select "100"
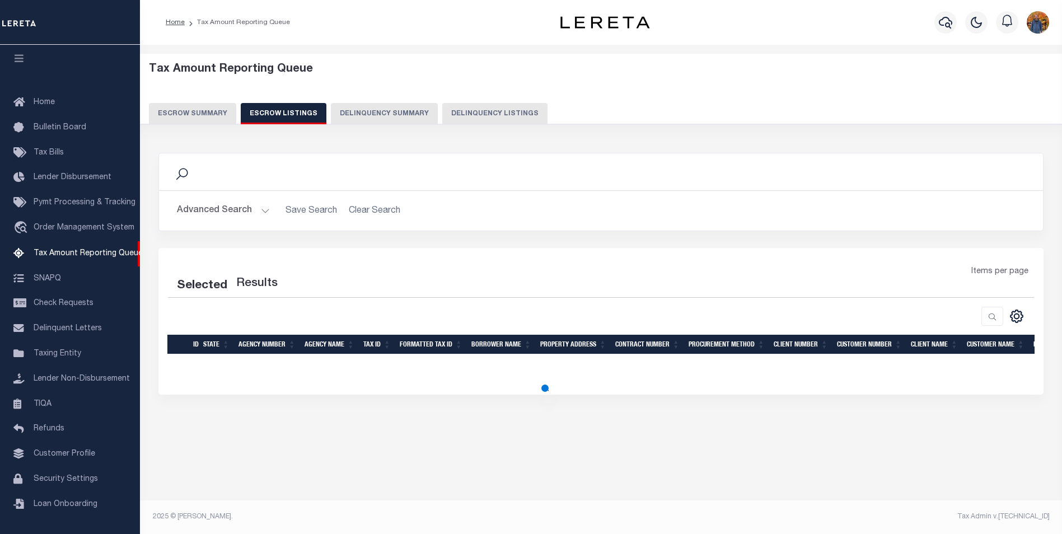
select select "100"
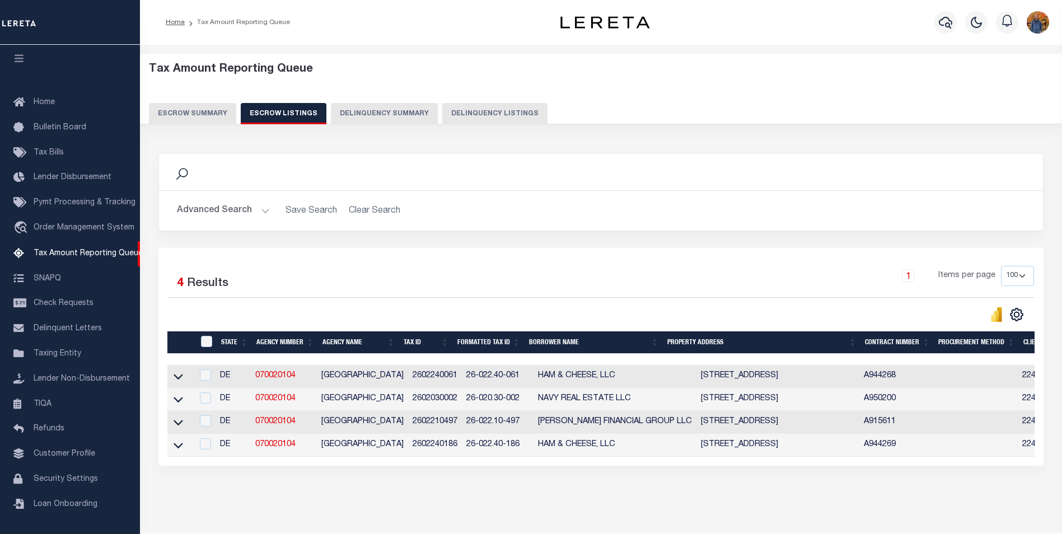
click at [212, 376] on td at bounding box center [204, 376] width 23 height 23
checkbox input "true"
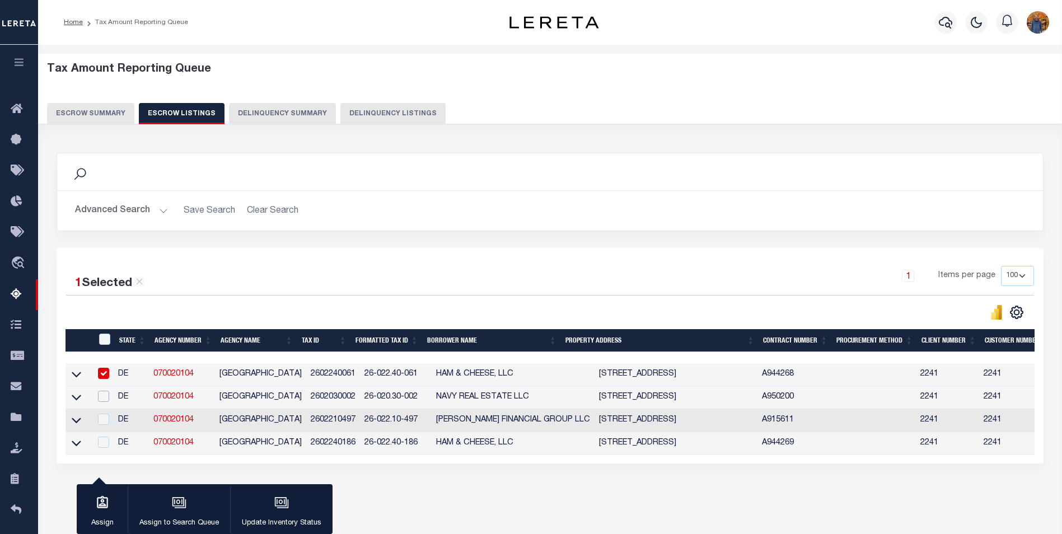
click at [104, 402] on input "checkbox" at bounding box center [103, 396] width 11 height 11
checkbox input "true"
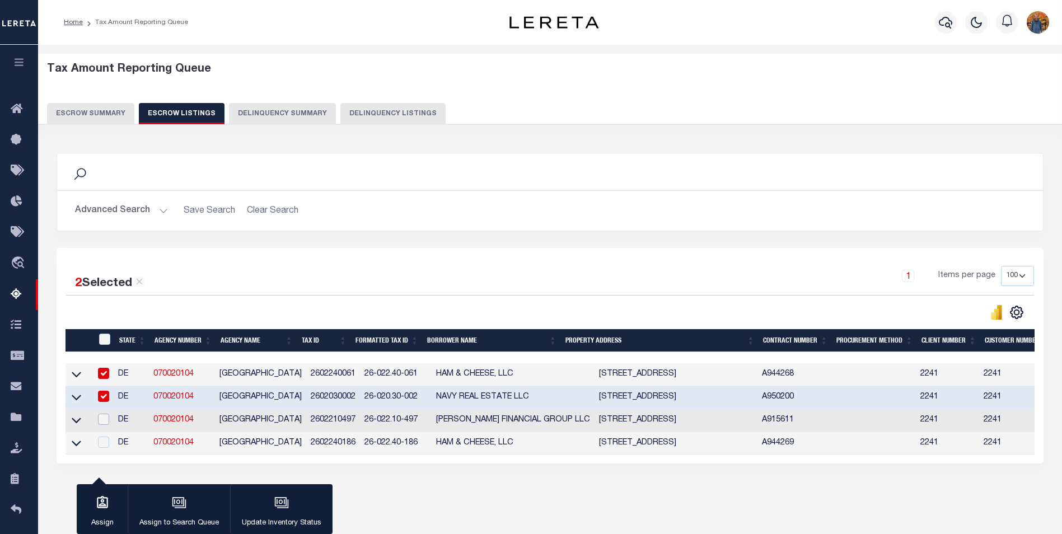
click at [109, 421] on input "checkbox" at bounding box center [103, 419] width 11 height 11
checkbox input "true"
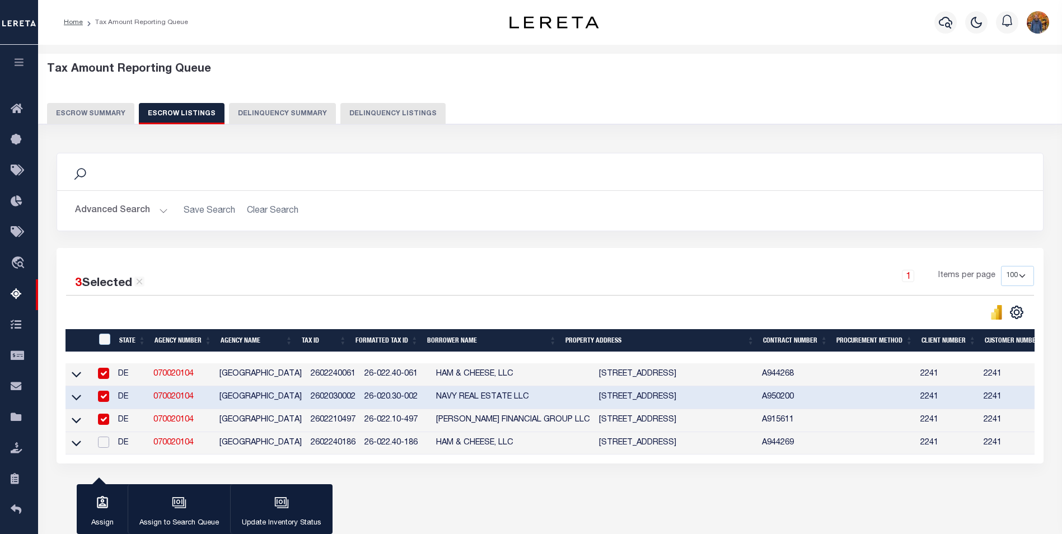
click at [105, 443] on input "checkbox" at bounding box center [103, 442] width 11 height 11
checkbox input "true"
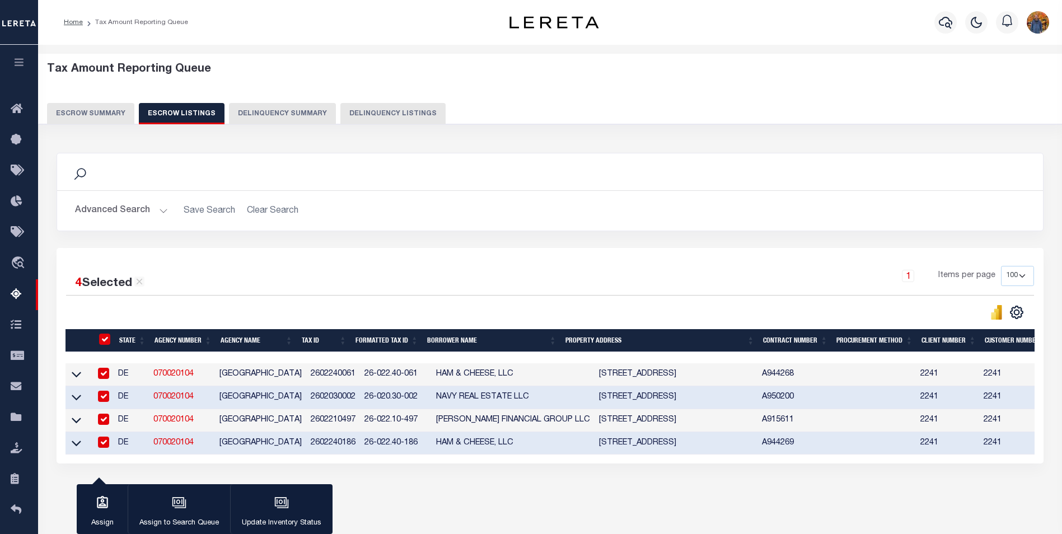
click at [114, 111] on button "Escrow Summary" at bounding box center [90, 113] width 87 height 21
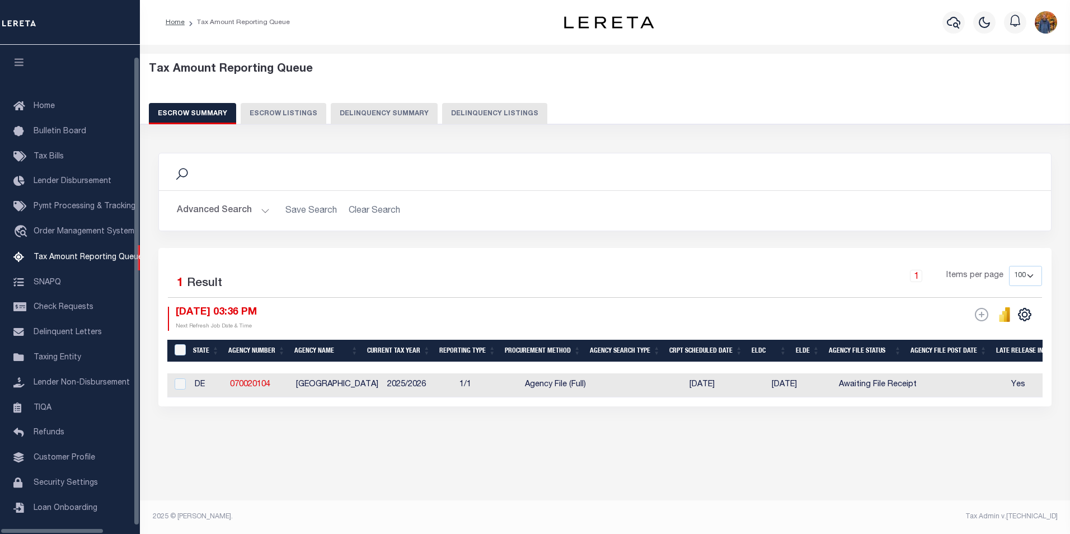
select select "100"
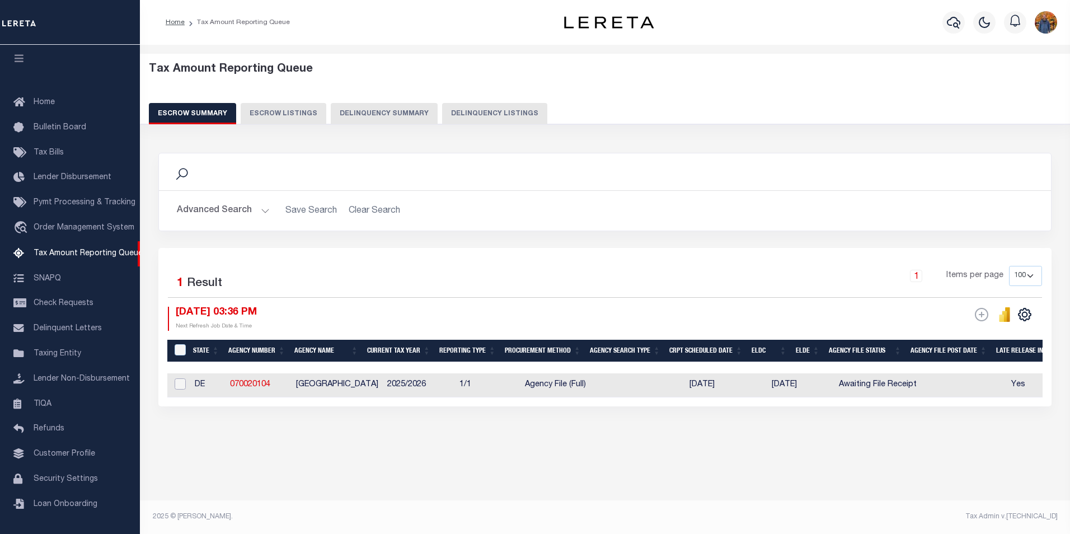
click at [184, 383] on input "checkbox" at bounding box center [180, 383] width 11 height 11
checkbox input "true"
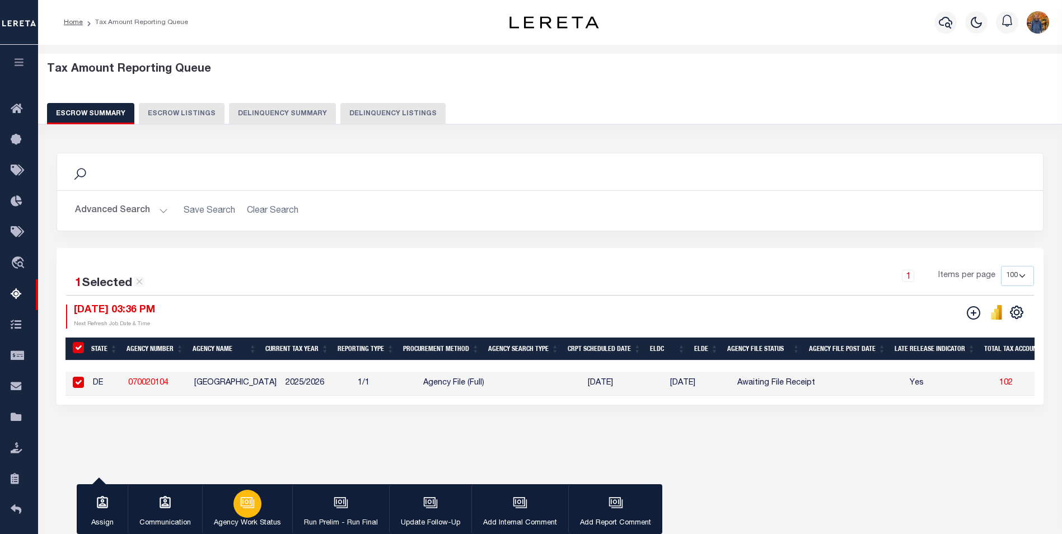
click at [260, 507] on div "button" at bounding box center [247, 504] width 28 height 28
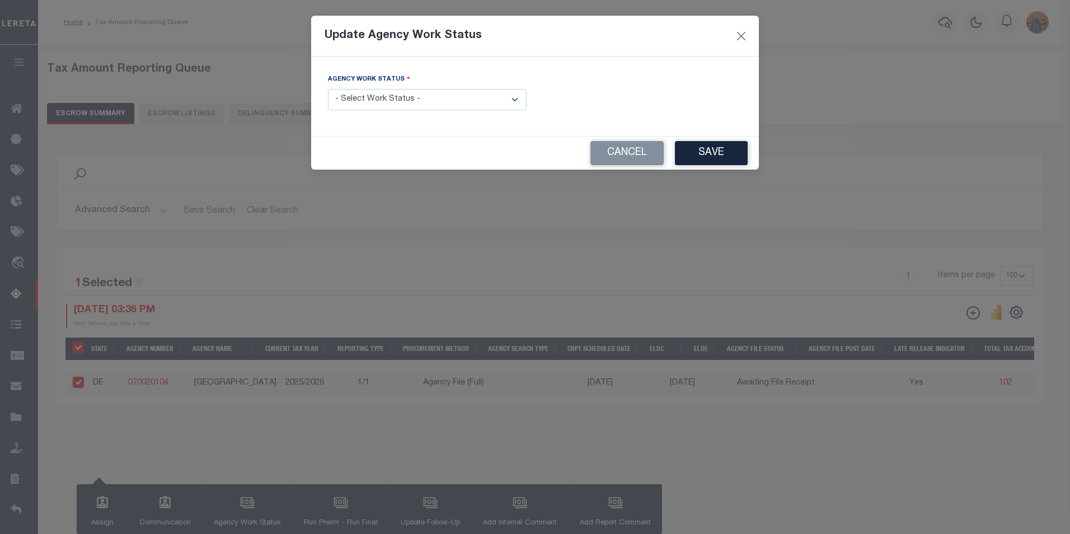
click at [420, 100] on select "- Select Work Status - New In Progress Pending Agency Follow-up Pending QC Read…" at bounding box center [427, 100] width 199 height 22
select select "6"
click at [328, 89] on select "- Select Work Status - New In Progress Pending Agency Follow-up Pending QC Read…" at bounding box center [427, 100] width 199 height 22
click at [736, 162] on button "Save" at bounding box center [711, 153] width 73 height 24
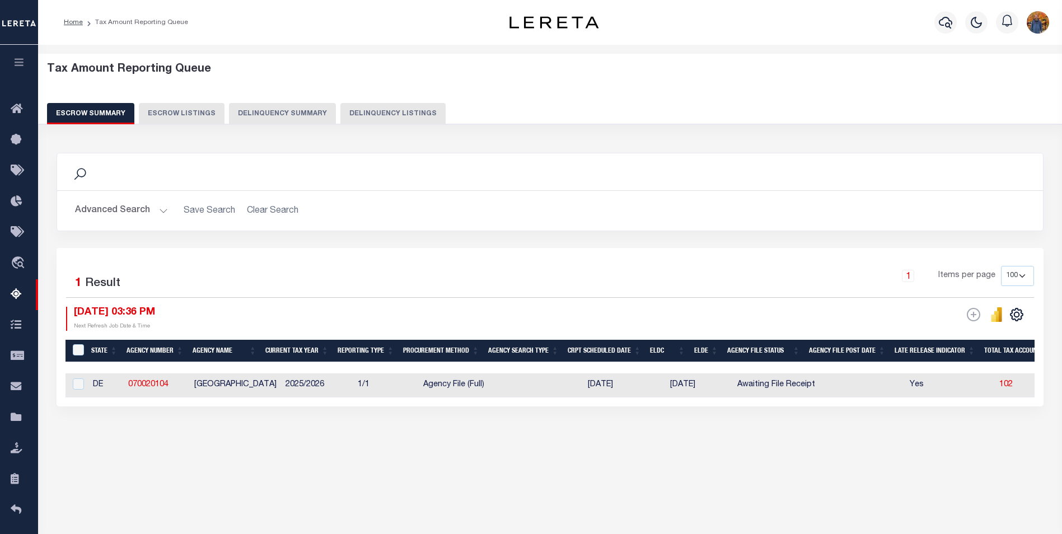
click at [85, 388] on td at bounding box center [76, 385] width 23 height 24
checkbox input "true"
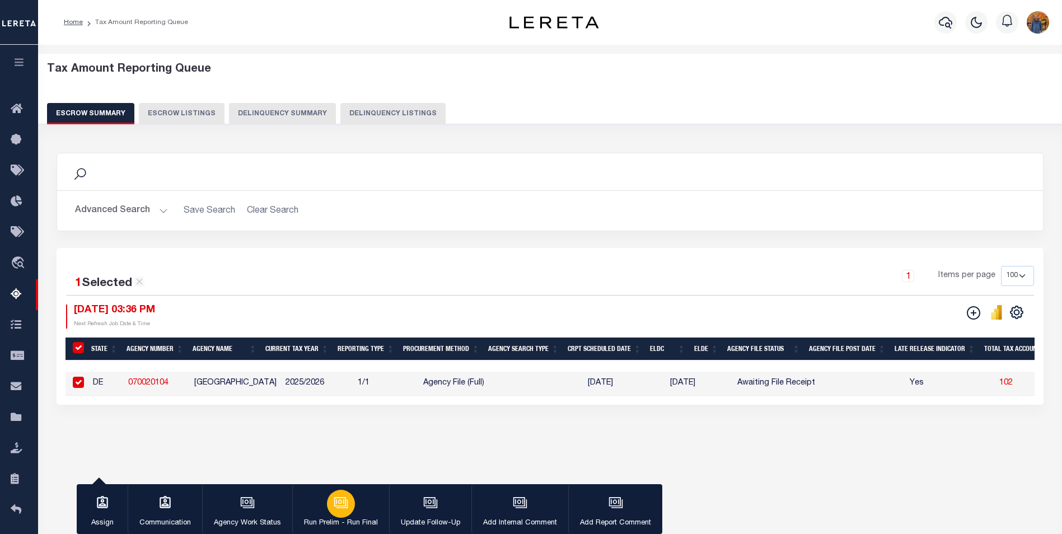
click at [324, 505] on button "Run Prelim - Run Final" at bounding box center [340, 509] width 97 height 50
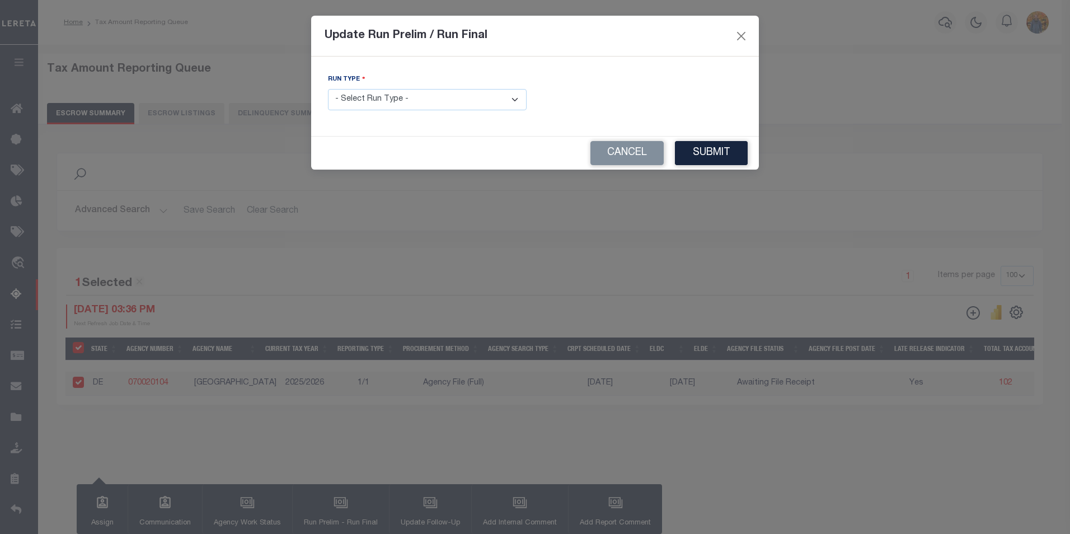
click at [498, 99] on select "- Select Run Type - Prelim Run Final Run" at bounding box center [427, 100] width 199 height 22
select select "F"
click at [328, 89] on select "- Select Run Type - Prelim Run Final Run" at bounding box center [427, 100] width 199 height 22
click at [656, 95] on input "text" at bounding box center [643, 100] width 199 height 22
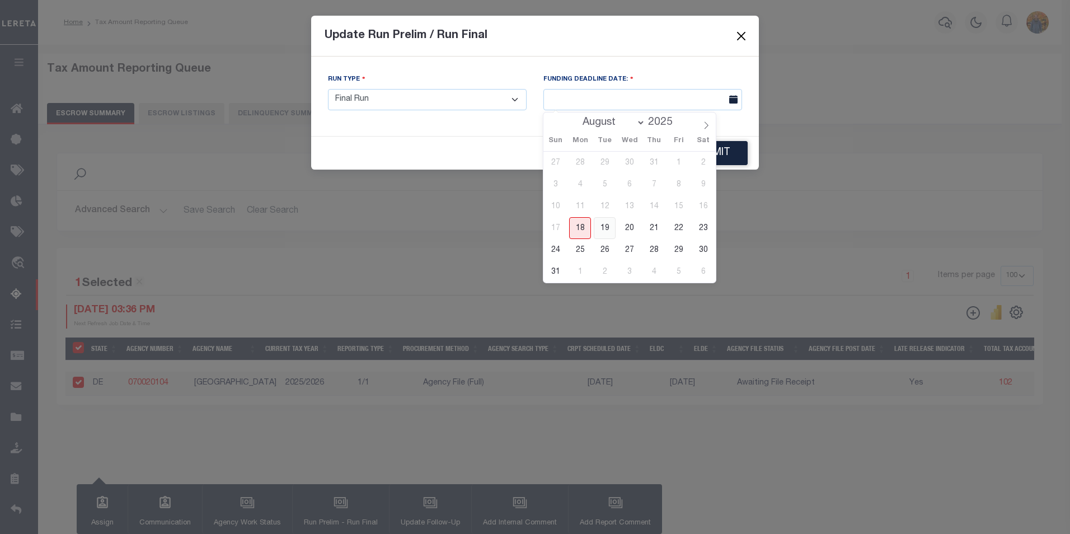
click at [606, 229] on span "19" at bounding box center [605, 228] width 22 height 22
type input "08/19/2025"
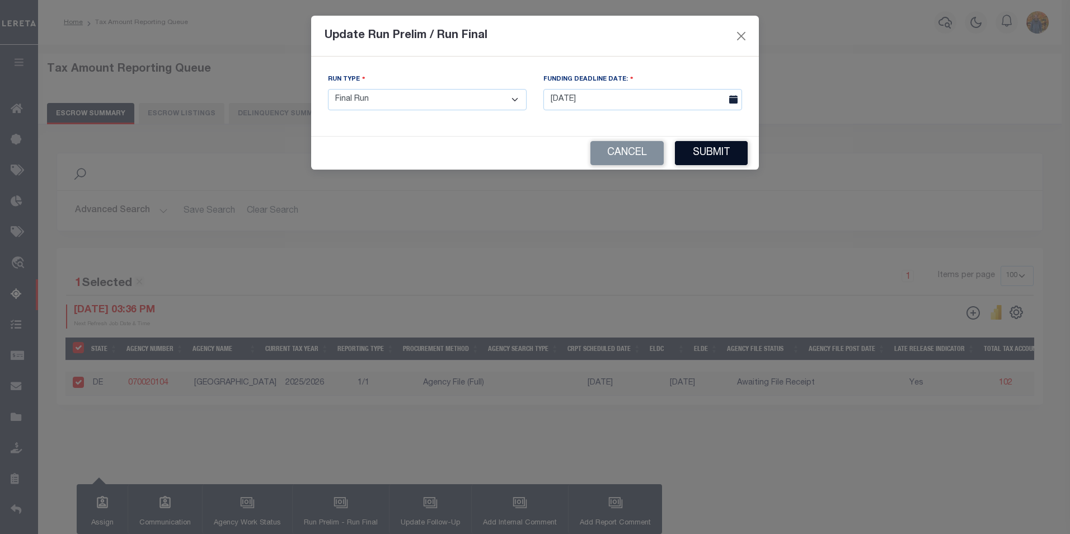
click at [717, 150] on button "Submit" at bounding box center [711, 153] width 73 height 24
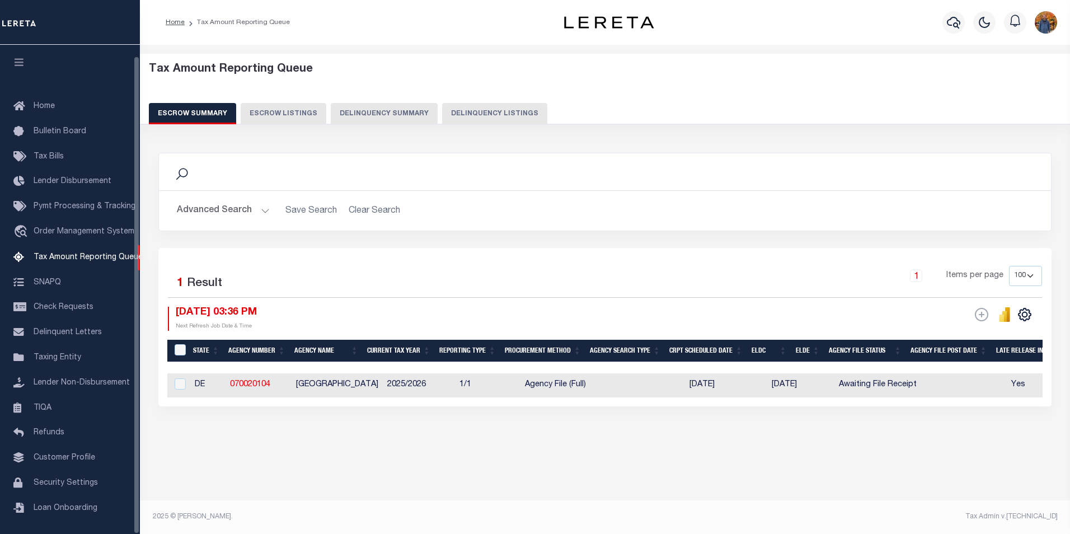
select select "100"
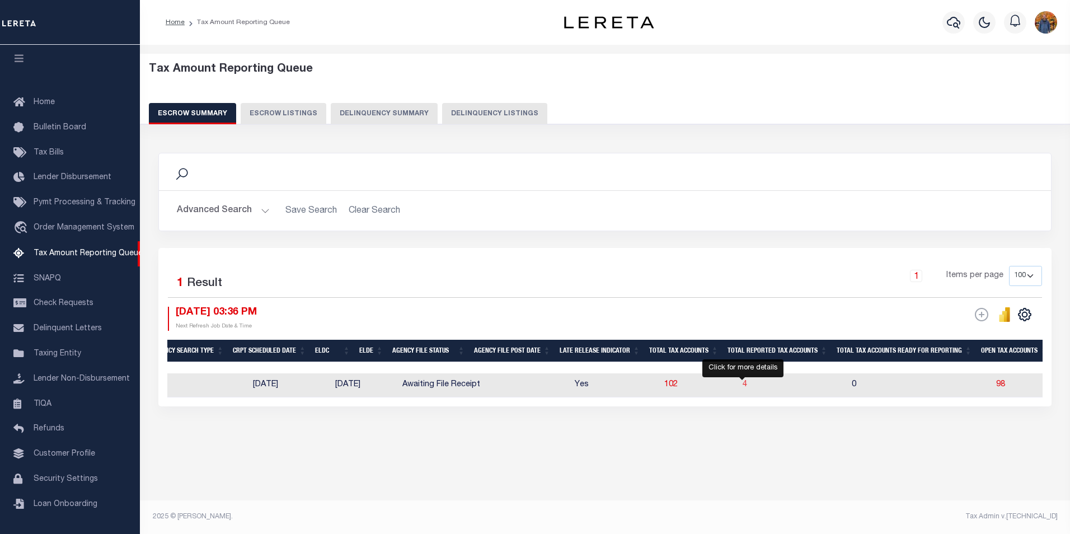
click at [744, 386] on span "4" at bounding box center [745, 385] width 4 height 8
select select "100"
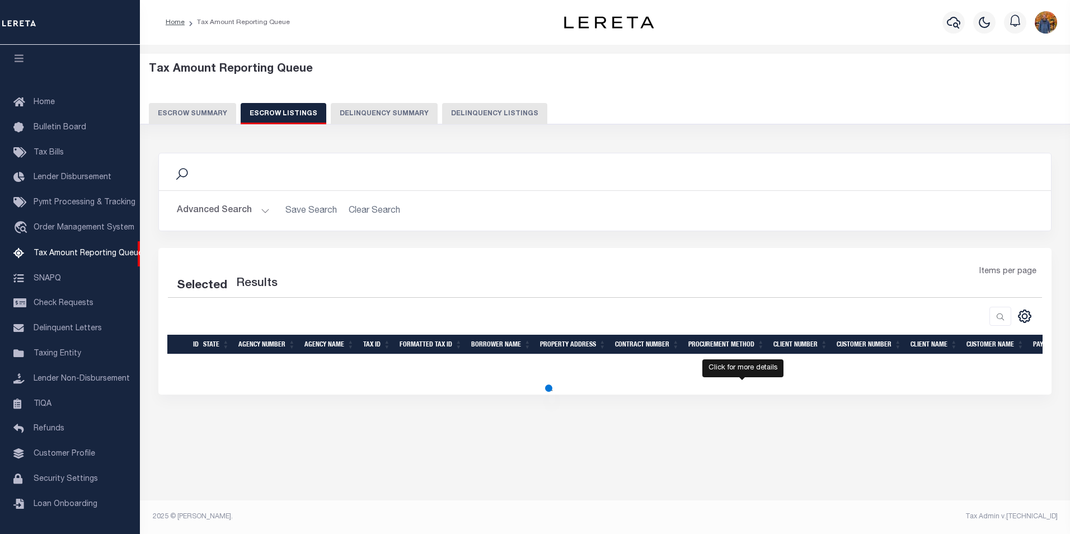
select select "100"
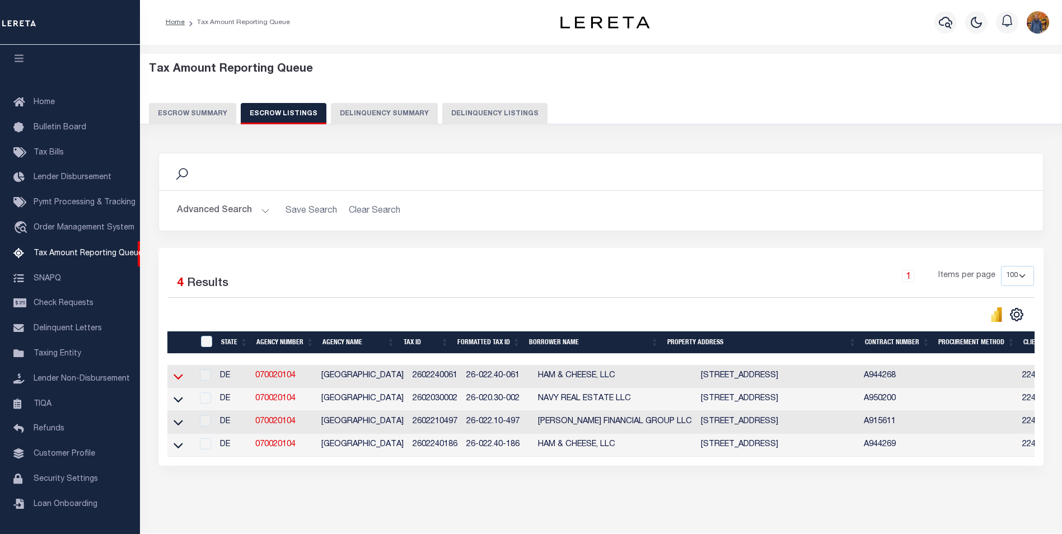
click at [174, 380] on icon at bounding box center [179, 377] width 10 height 12
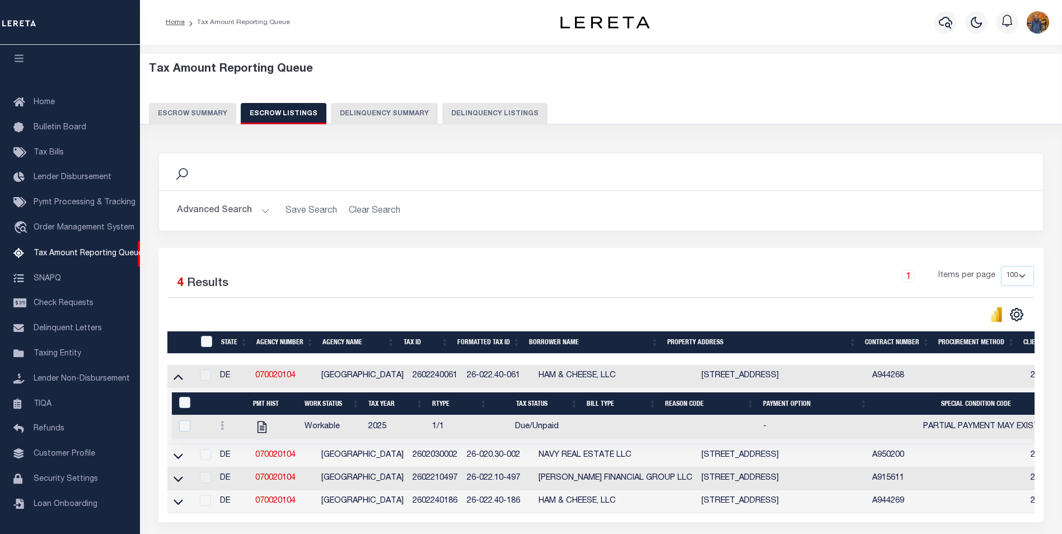
drag, startPoint x: 691, startPoint y: 359, endPoint x: 779, endPoint y: 372, distance: 88.8
click at [780, 371] on div "State Agency Number Agency Name Tax ID Formatted Tax ID Borrower Name Property …" at bounding box center [600, 422] width 867 height 182
click at [752, 316] on div at bounding box center [817, 315] width 433 height 16
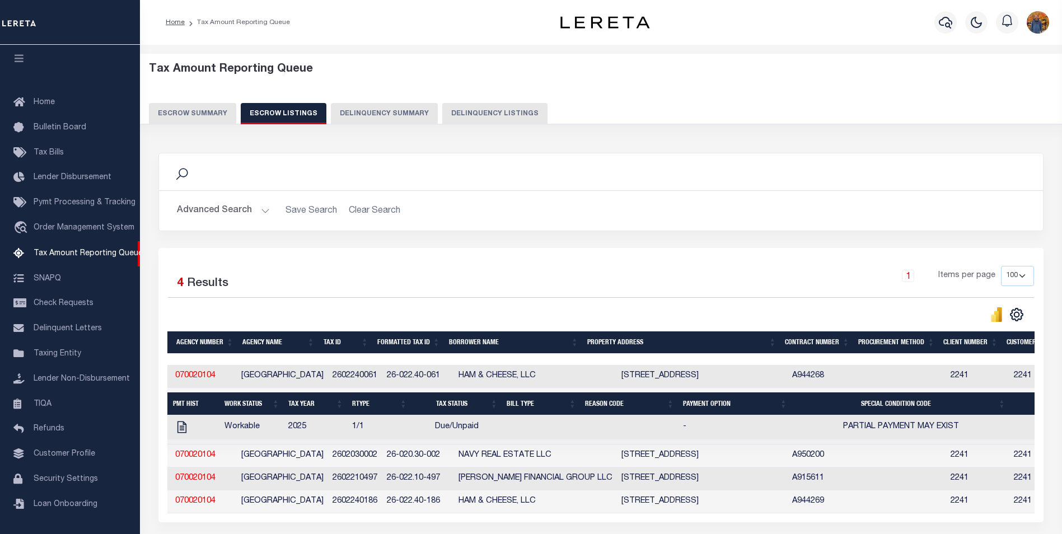
scroll to position [0, 213]
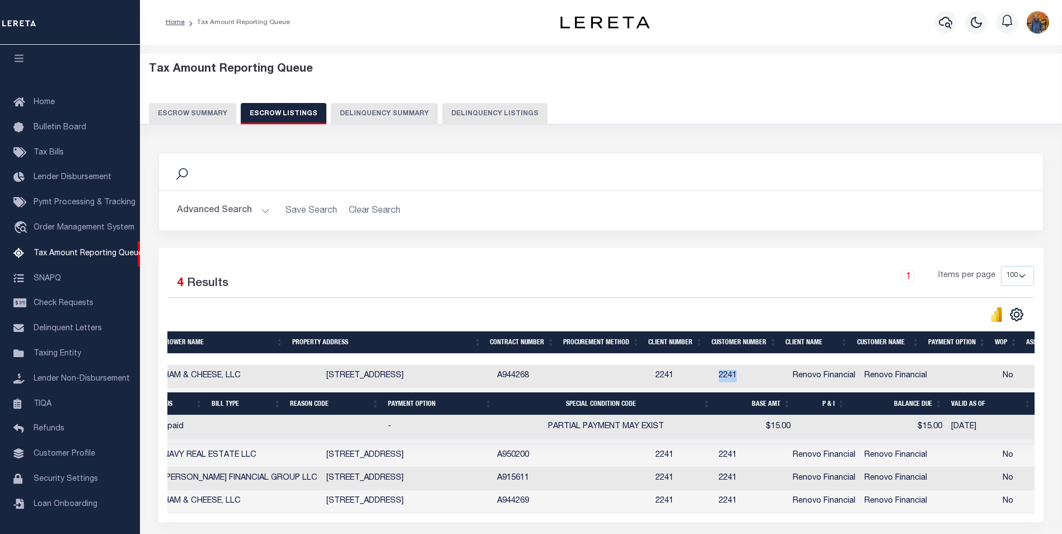
drag, startPoint x: 743, startPoint y: 371, endPoint x: 719, endPoint y: 375, distance: 24.4
click at [719, 375] on td "2241" at bounding box center [751, 376] width 74 height 23
copy td "2241"
click at [198, 120] on button "Escrow Summary" at bounding box center [192, 113] width 87 height 21
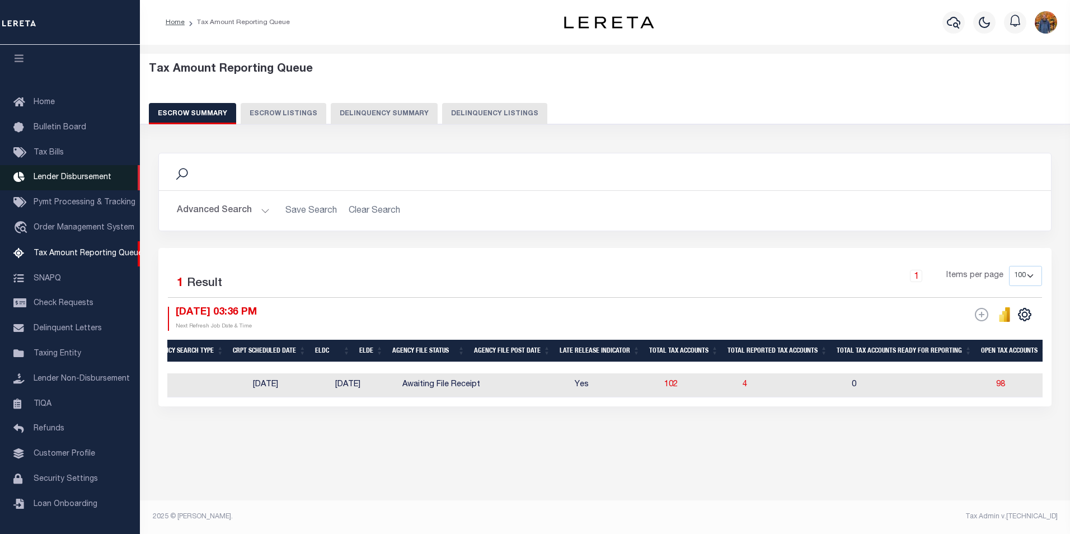
click at [85, 166] on link "Lender Disbursement" at bounding box center [70, 177] width 140 height 25
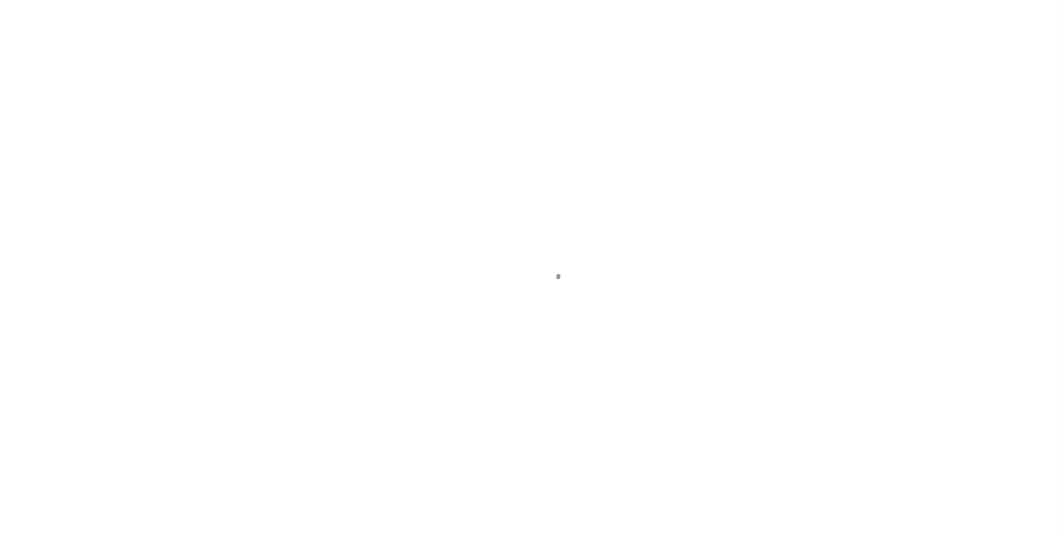
scroll to position [11, 0]
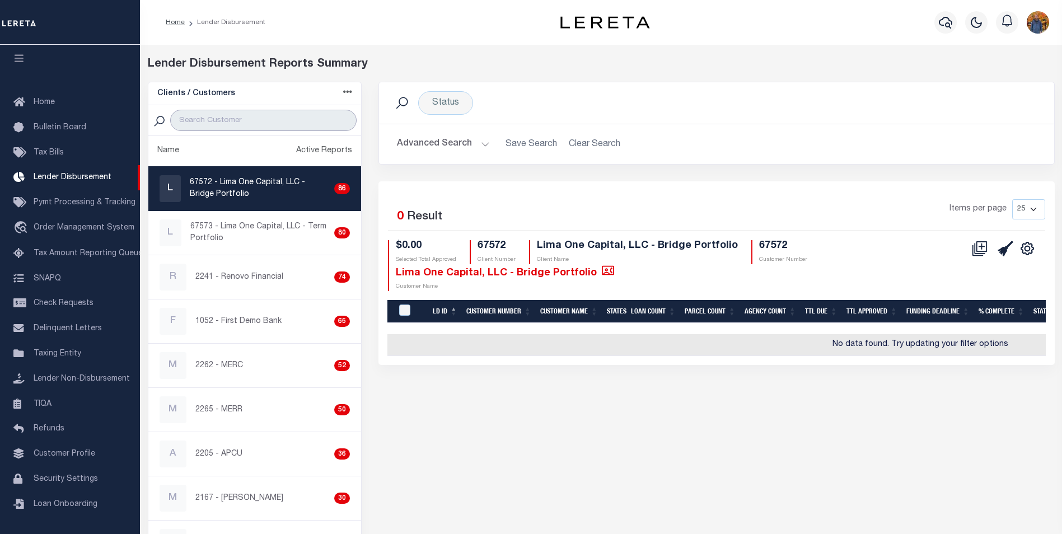
click at [254, 122] on input "search" at bounding box center [263, 120] width 186 height 21
paste input "2241"
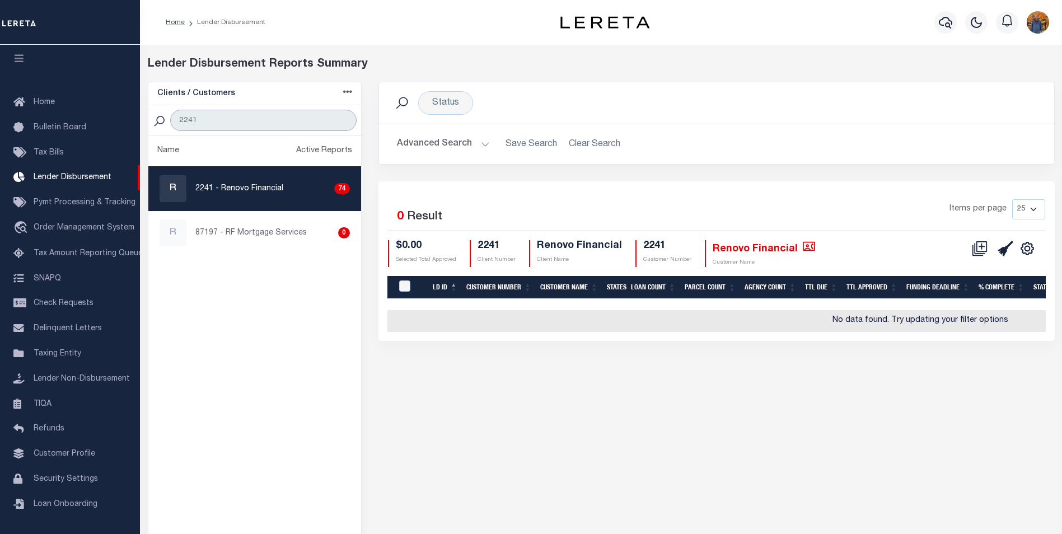
type input "2241"
click at [776, 184] on div "Selected 0 Result Items per page 25 50 100 200 $0.00 2241 2241" at bounding box center [716, 261] width 676 height 160
click at [262, 186] on p "2241 - Renovo Financial" at bounding box center [239, 189] width 88 height 12
checkbox input "true"
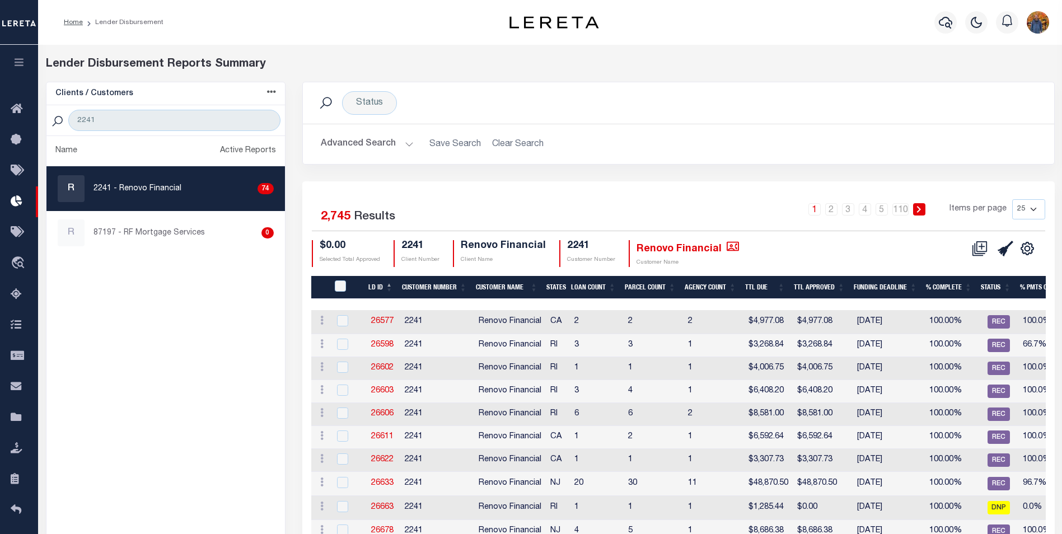
click at [386, 139] on button "Advanced Search" at bounding box center [367, 144] width 93 height 22
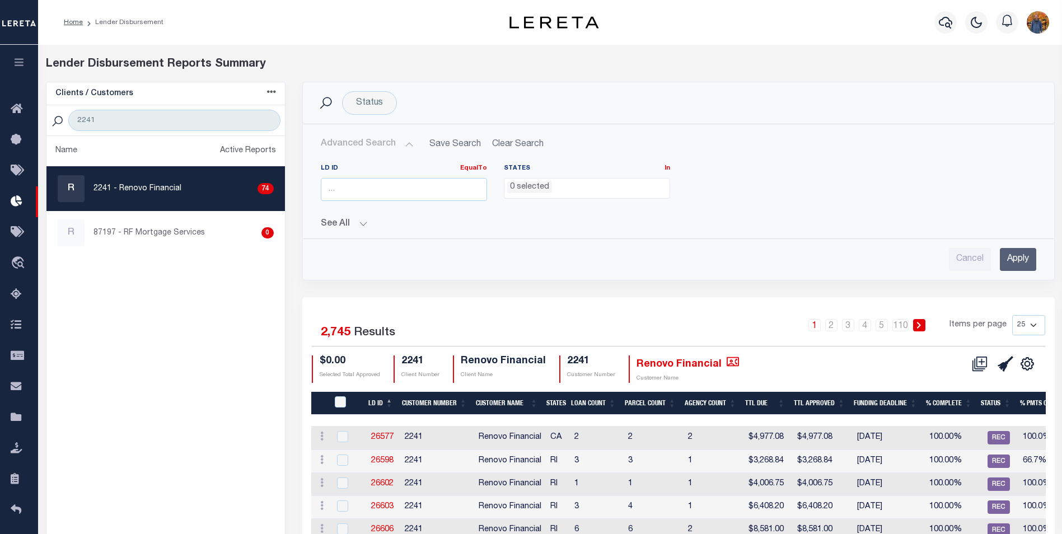
click at [583, 188] on ul "0 selected" at bounding box center [586, 186] width 165 height 15
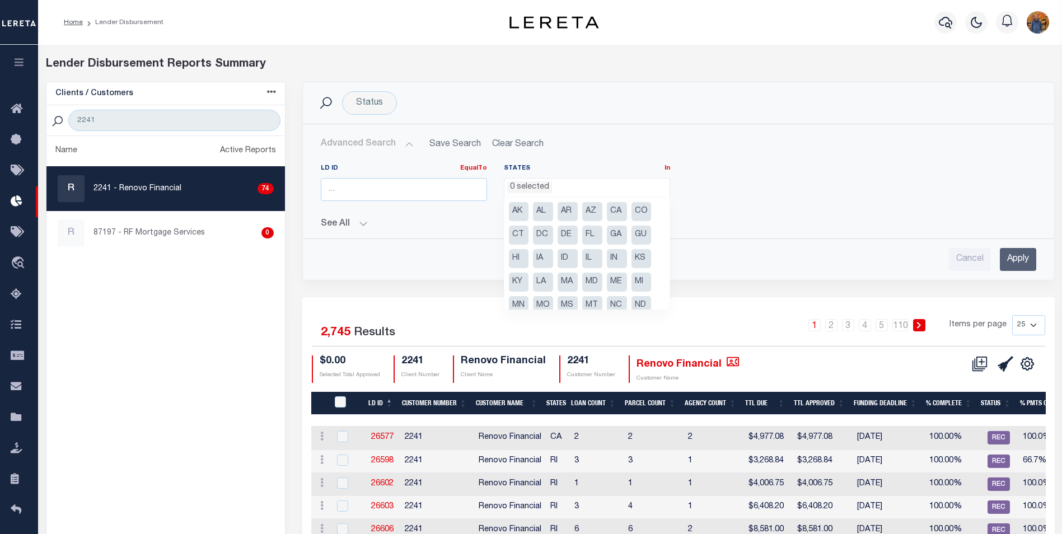
click at [569, 237] on li "DE" at bounding box center [568, 235] width 20 height 19
select select "DE"
click at [784, 179] on div "LD ID EqualTo Equals Is Not Equal To Is Greater Than Is Less Than States In In …" at bounding box center [678, 187] width 732 height 46
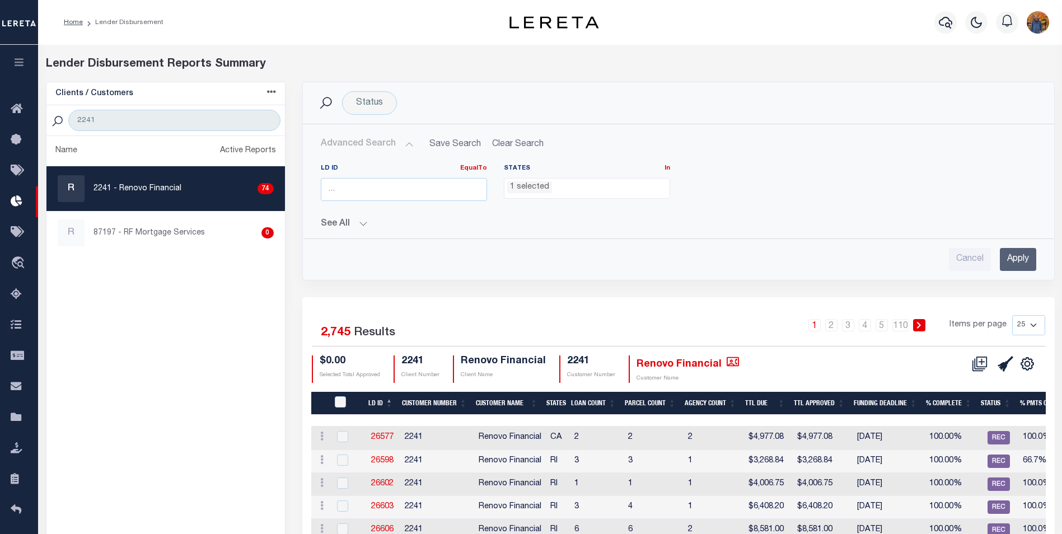
click at [1016, 260] on input "Apply" at bounding box center [1018, 259] width 36 height 23
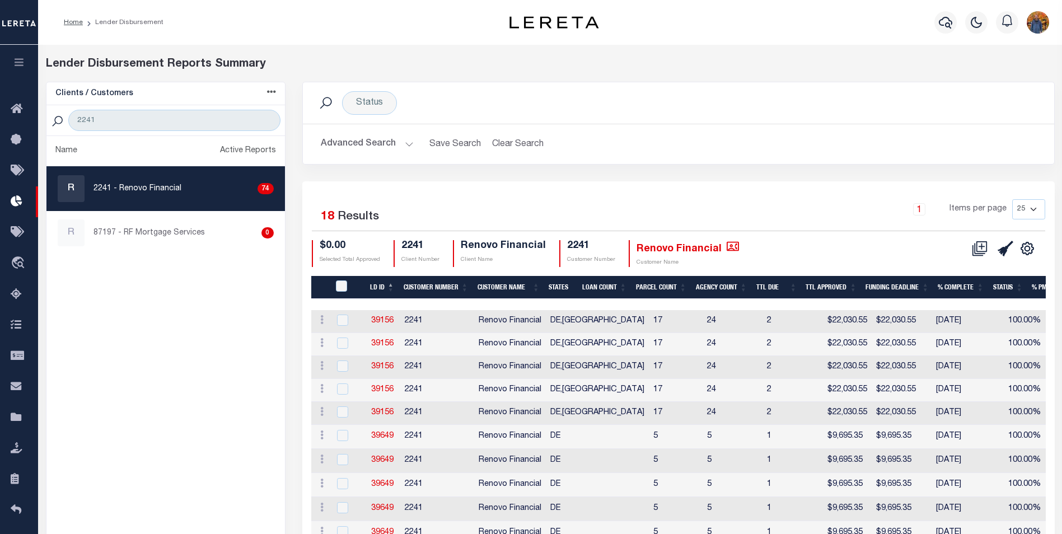
click at [1026, 208] on select "25 50 100 200" at bounding box center [1028, 209] width 33 height 20
select select "200"
click at [1012, 199] on select "25 50 100 200" at bounding box center [1028, 209] width 33 height 20
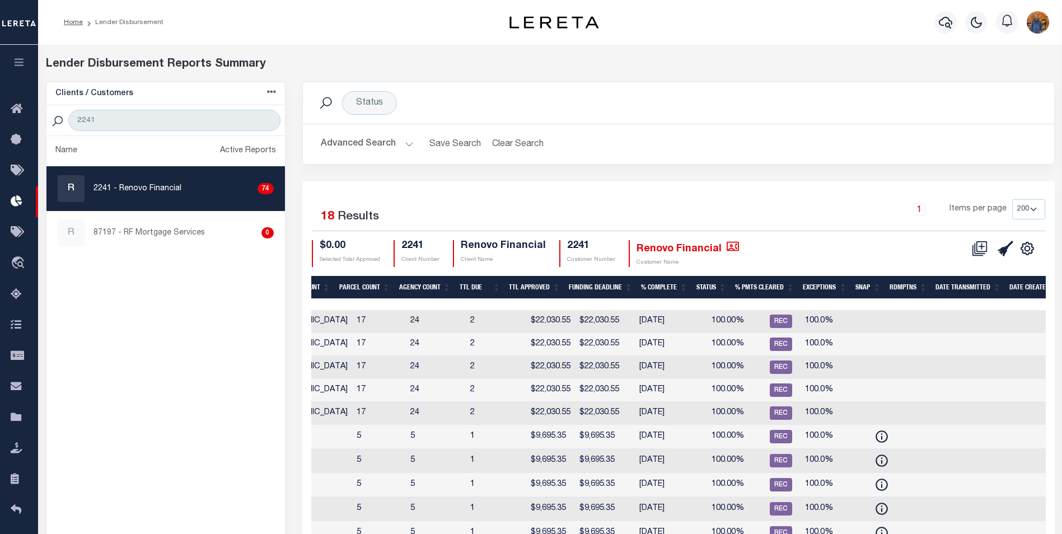
scroll to position [0, 401]
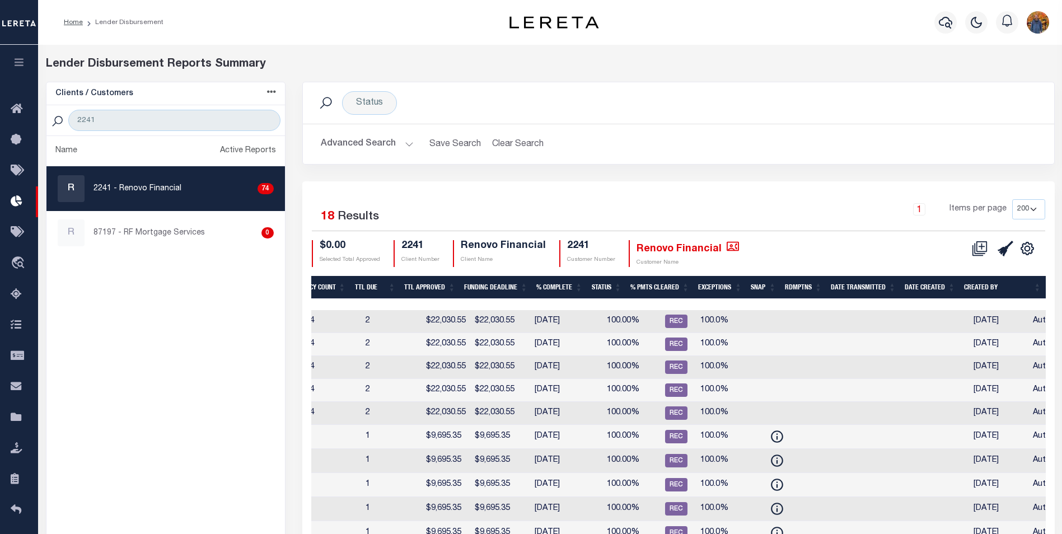
click at [916, 287] on th "Date Created" at bounding box center [929, 287] width 59 height 23
click at [934, 288] on th "Date Created" at bounding box center [929, 287] width 59 height 23
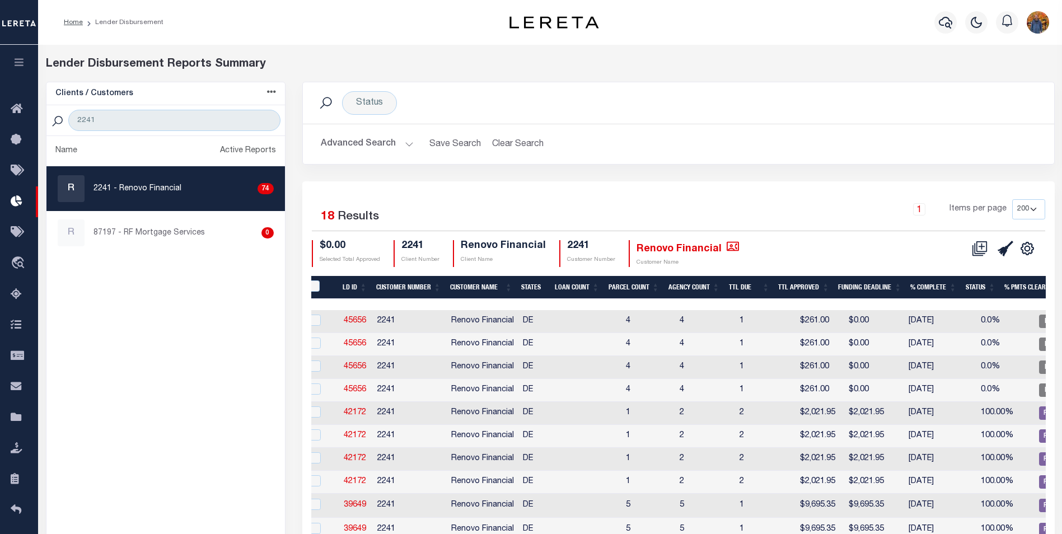
scroll to position [0, 0]
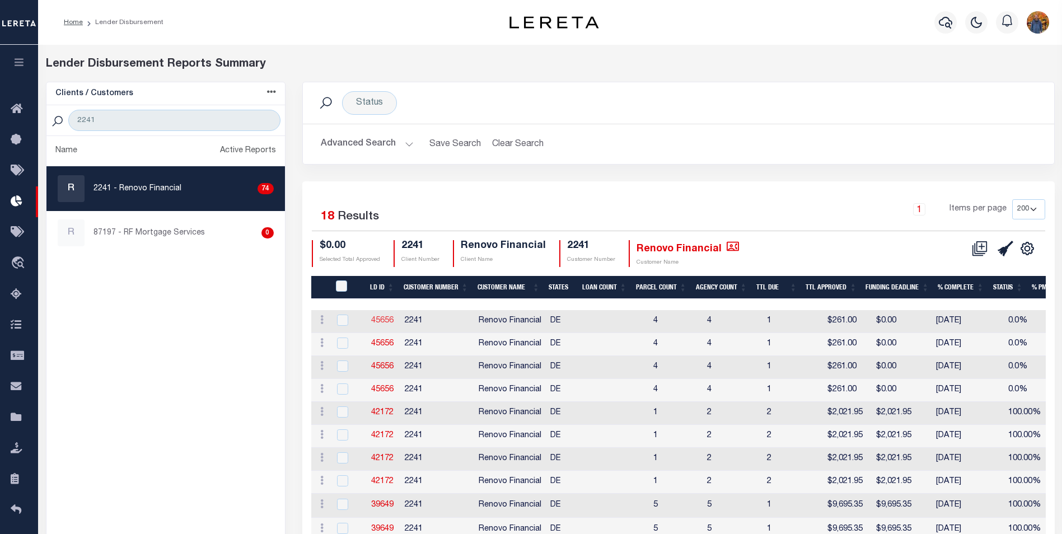
click at [386, 324] on link "45656" at bounding box center [382, 321] width 22 height 8
checkbox input "true"
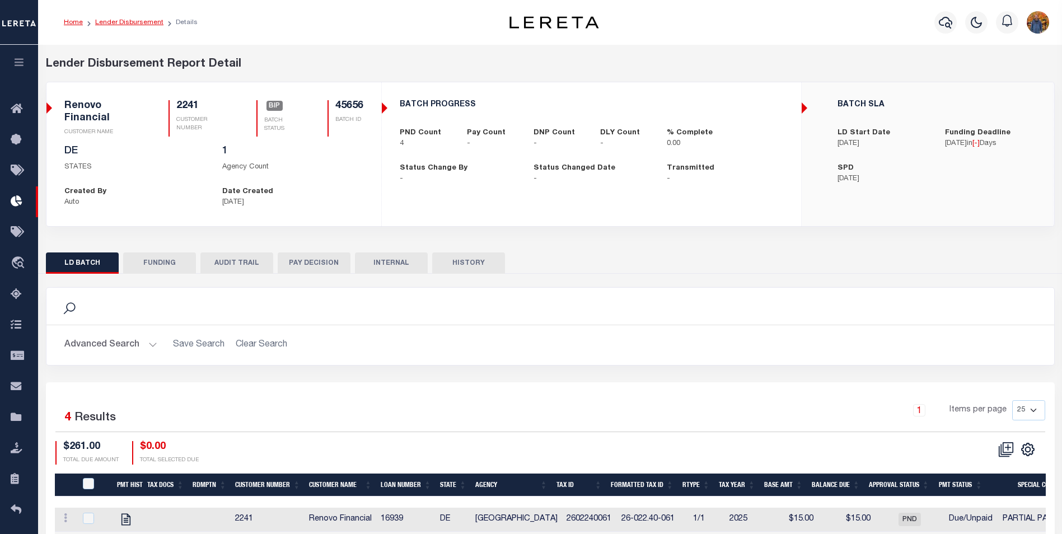
click at [125, 22] on link "Lender Disbursement" at bounding box center [129, 22] width 68 height 7
checkbox input "true"
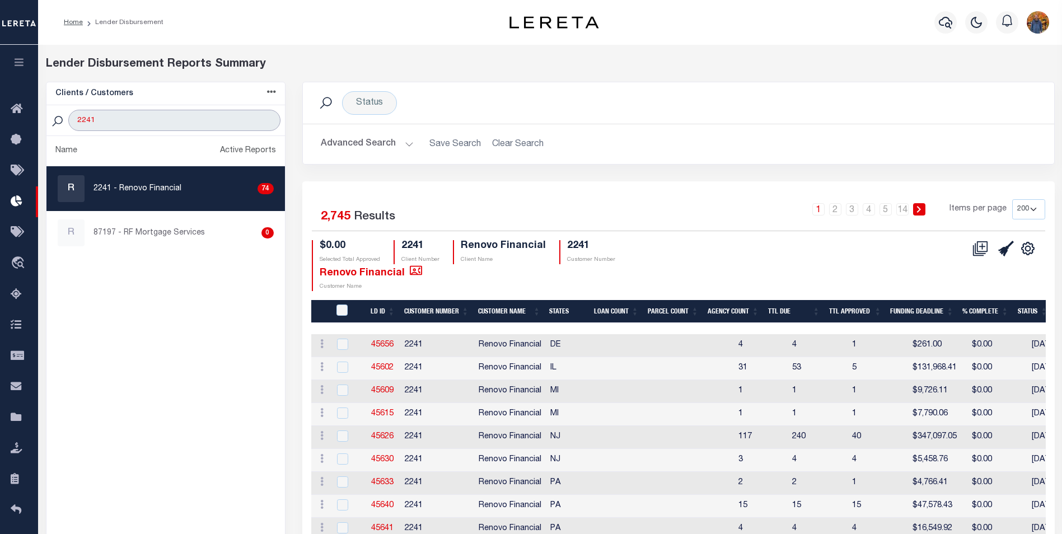
click at [184, 120] on input "2241" at bounding box center [174, 120] width 212 height 21
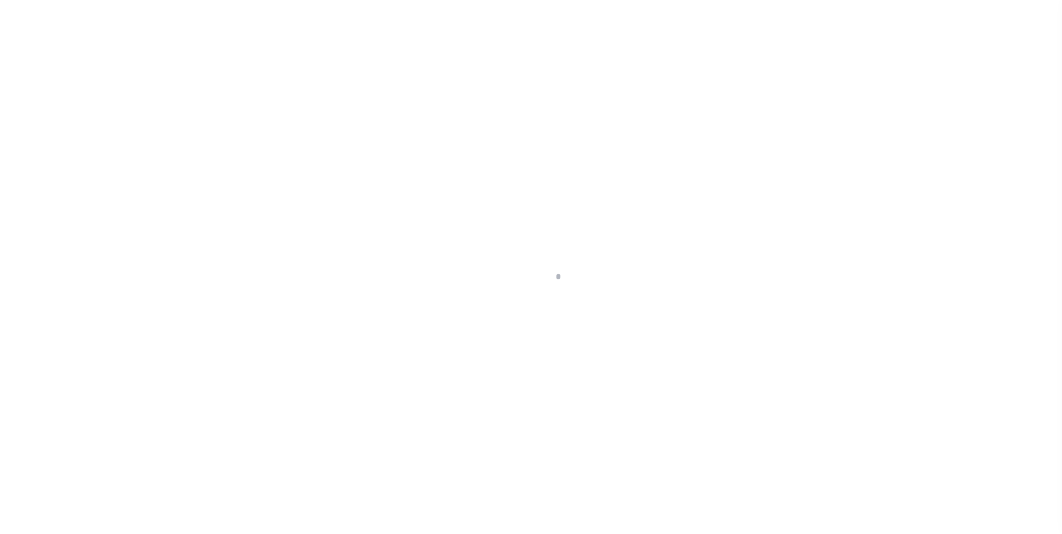
scroll to position [11, 0]
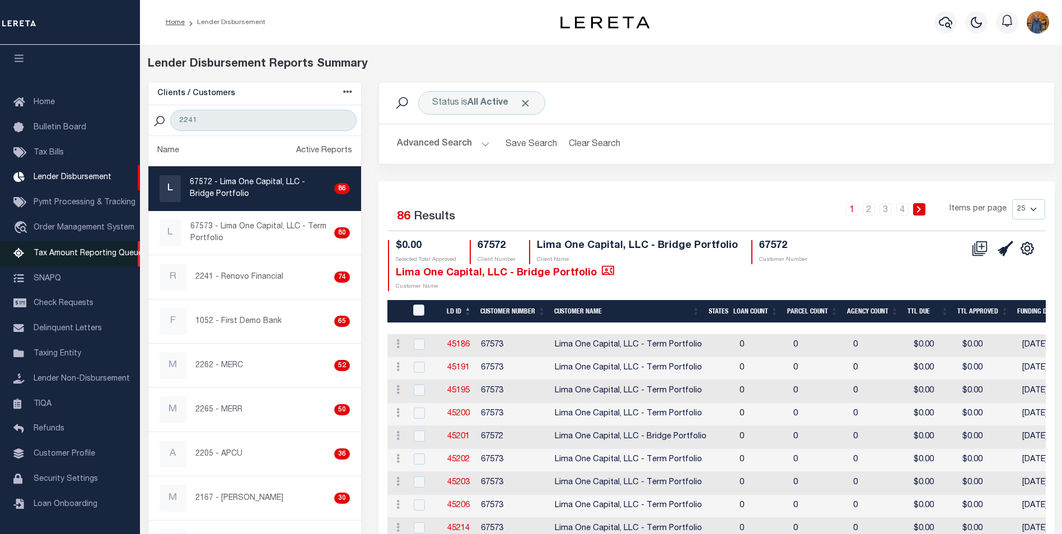
click at [63, 252] on span "Tax Amount Reporting Queue" at bounding box center [88, 254] width 109 height 8
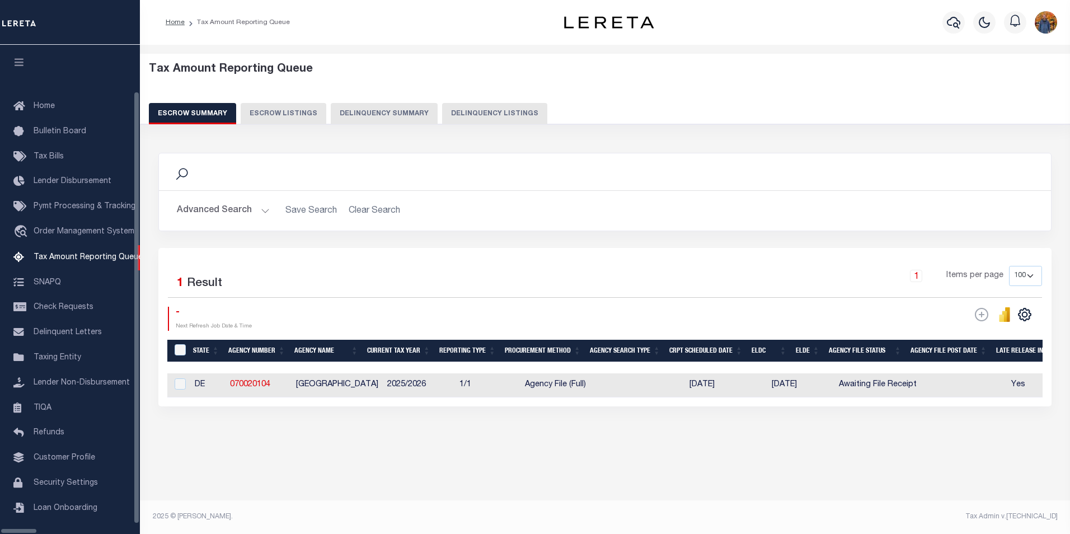
select select "100"
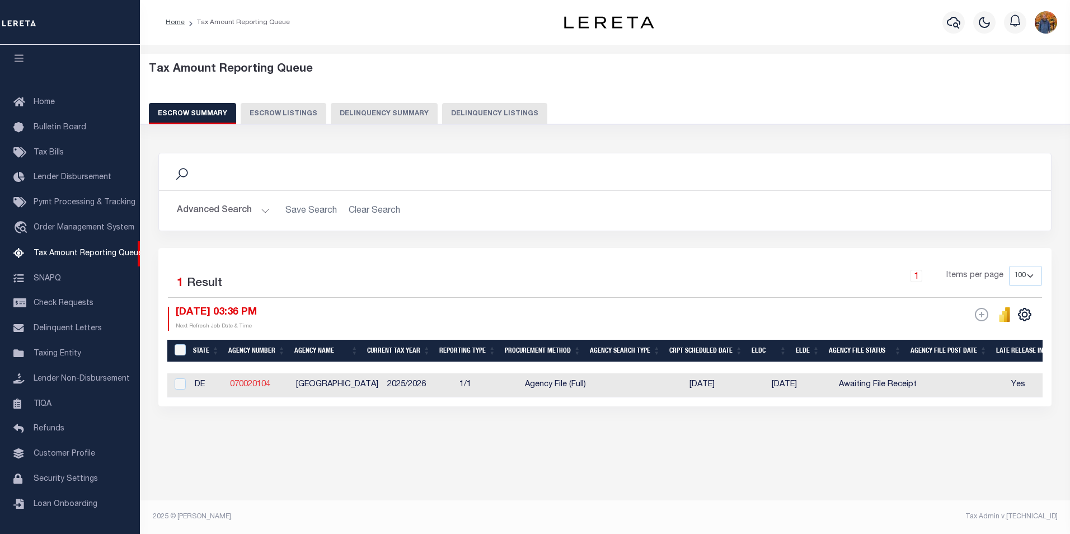
click at [256, 382] on link "070020104" at bounding box center [250, 385] width 40 height 8
checkbox input "true"
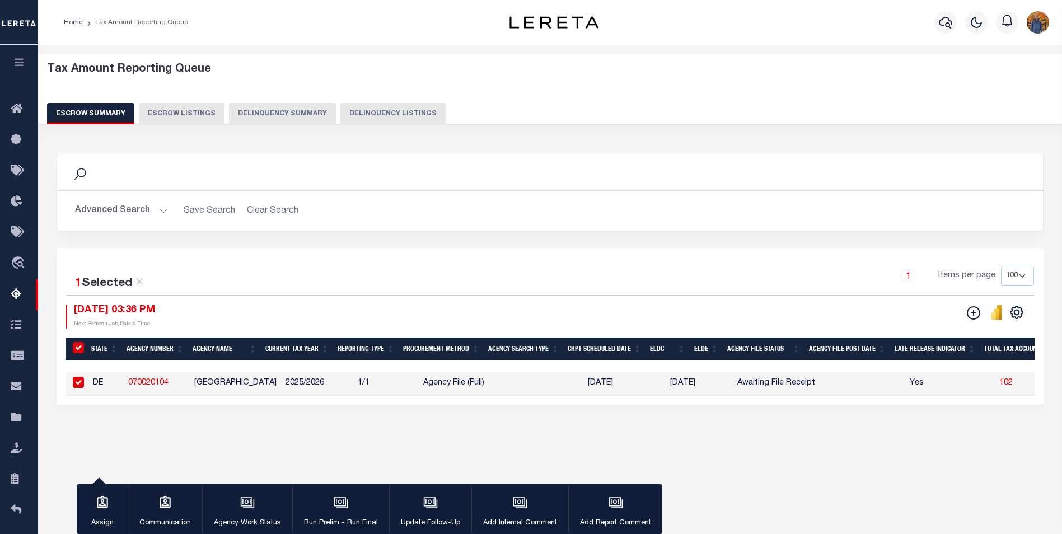
click at [156, 382] on link "070020104" at bounding box center [148, 383] width 40 height 8
checkbox input "false"
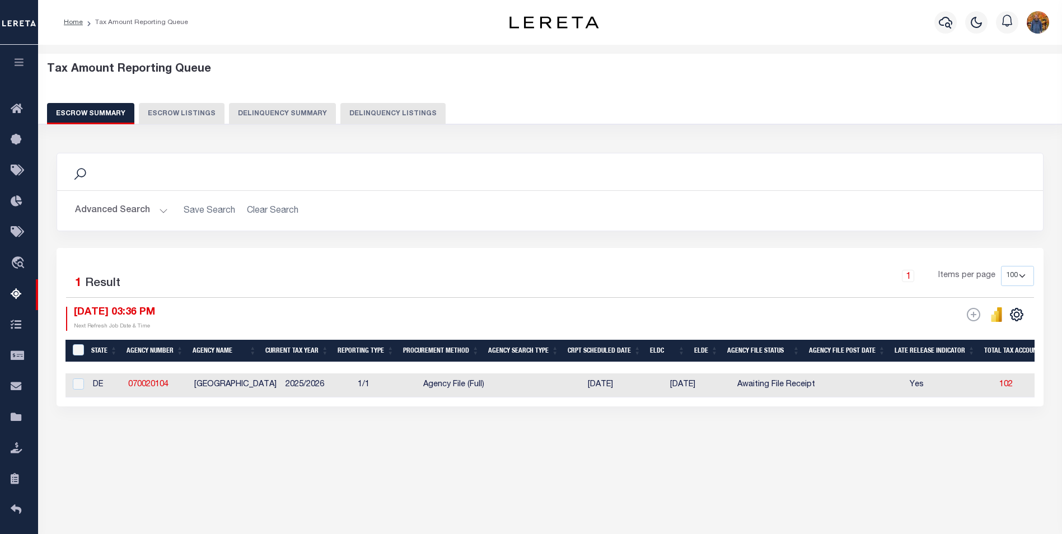
click at [16, 67] on icon "button" at bounding box center [19, 62] width 13 height 10
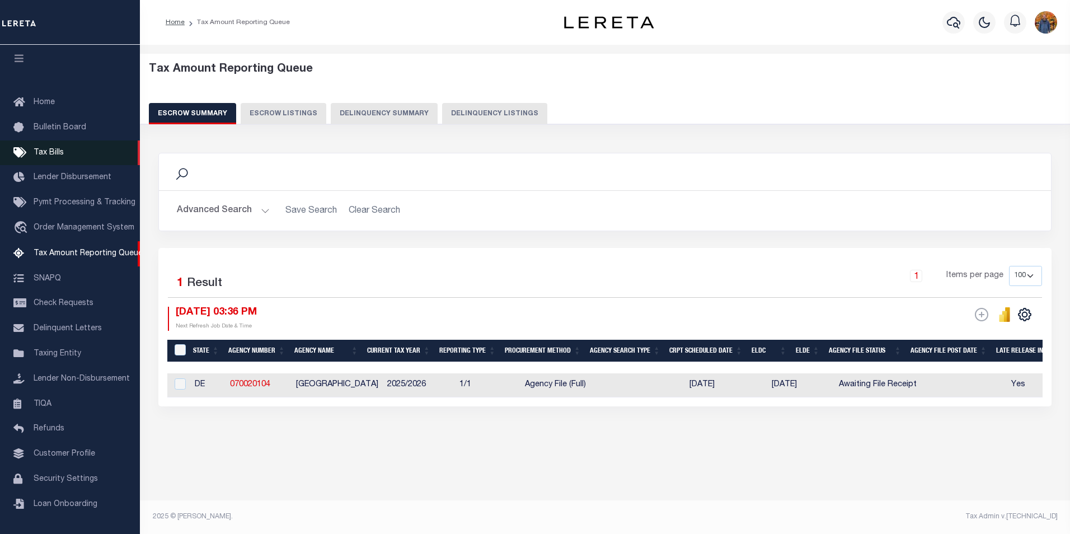
click at [57, 149] on span "Tax Bills" at bounding box center [49, 153] width 30 height 8
click at [50, 149] on span "Tax Bills" at bounding box center [49, 153] width 30 height 8
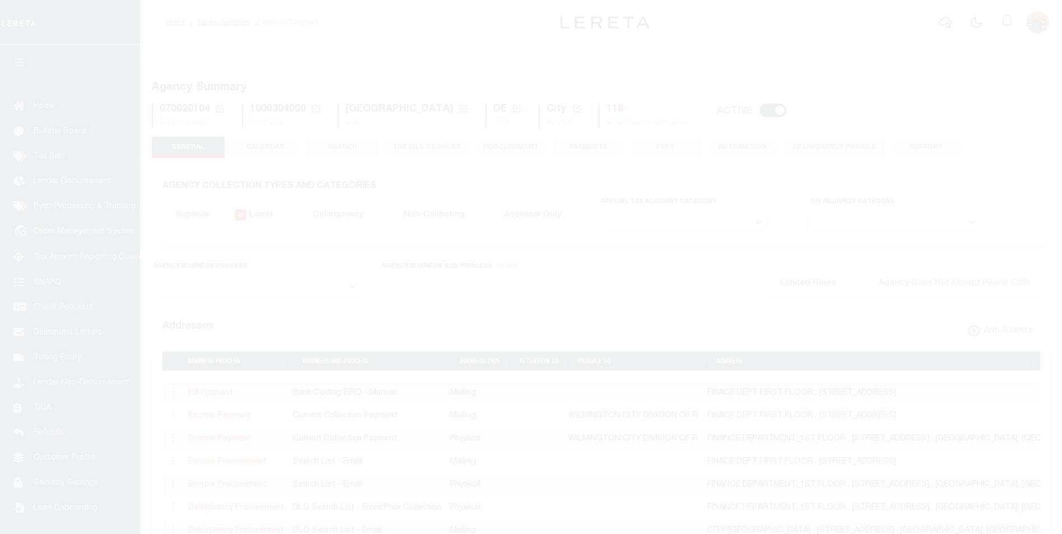
select select
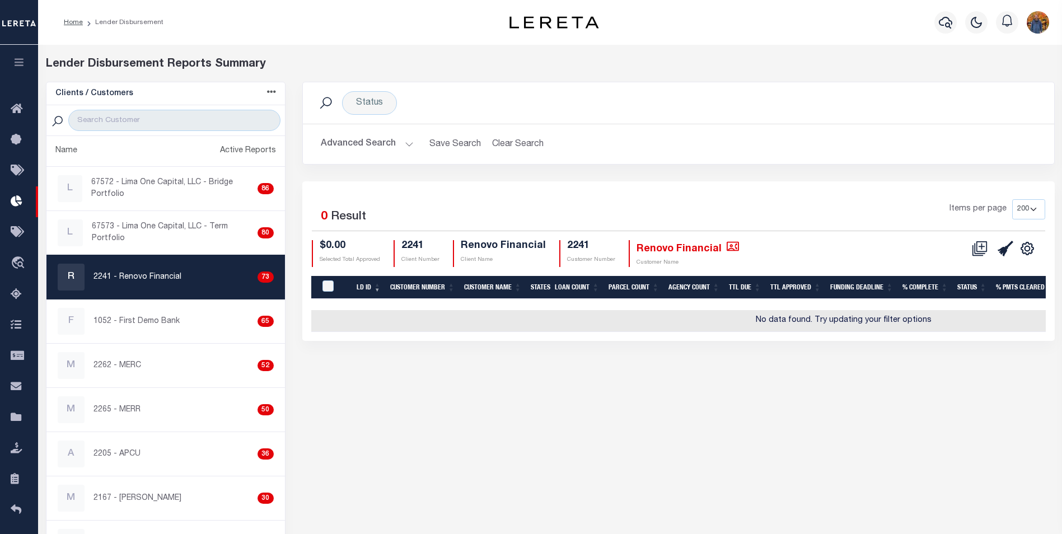
select select "200"
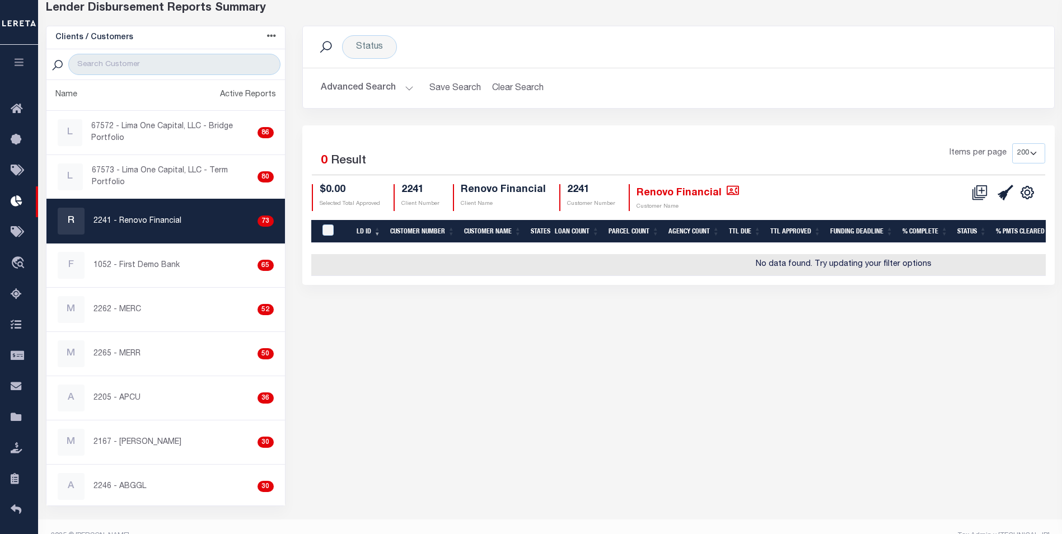
scroll to position [56, 0]
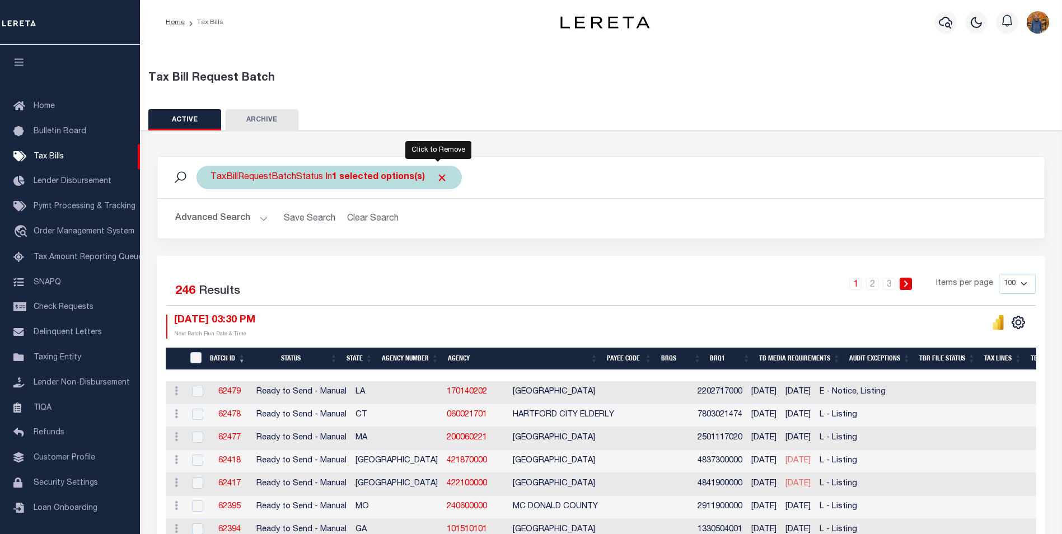
click at [441, 179] on span "Click to Remove" at bounding box center [442, 178] width 12 height 12
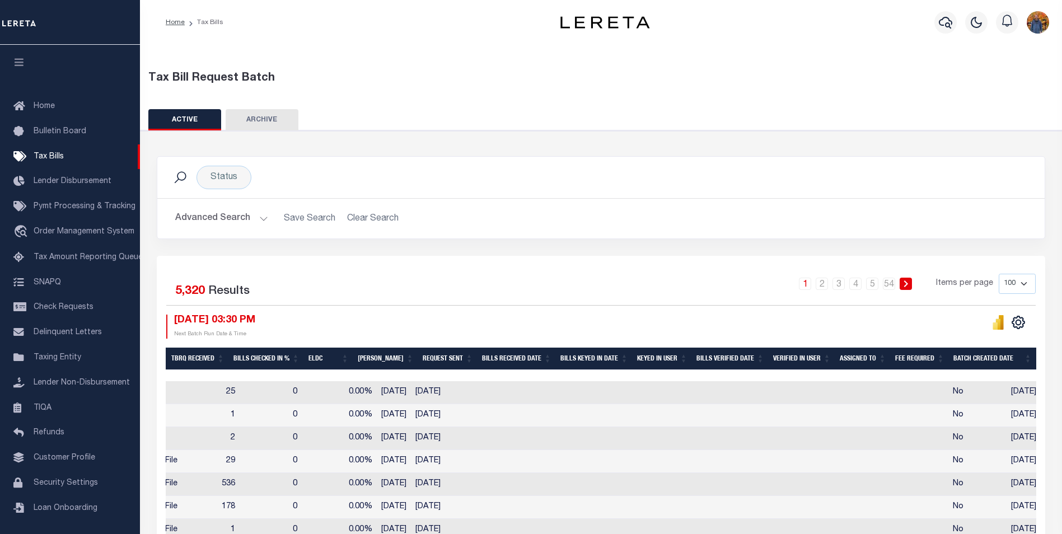
click at [1018, 278] on select "100 200 500 1000" at bounding box center [1017, 284] width 37 height 20
select select "1000"
click at [999, 274] on select "100 200 500 1000" at bounding box center [1017, 284] width 37 height 20
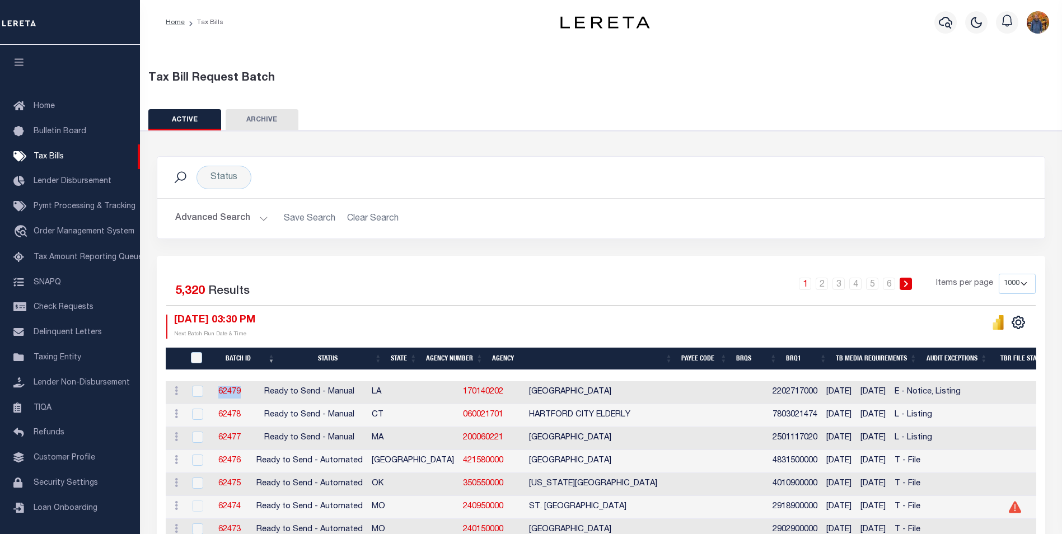
drag, startPoint x: 272, startPoint y: 398, endPoint x: 226, endPoint y: 400, distance: 45.9
click at [231, 396] on td "62479" at bounding box center [230, 392] width 44 height 23
checkbox input "true"
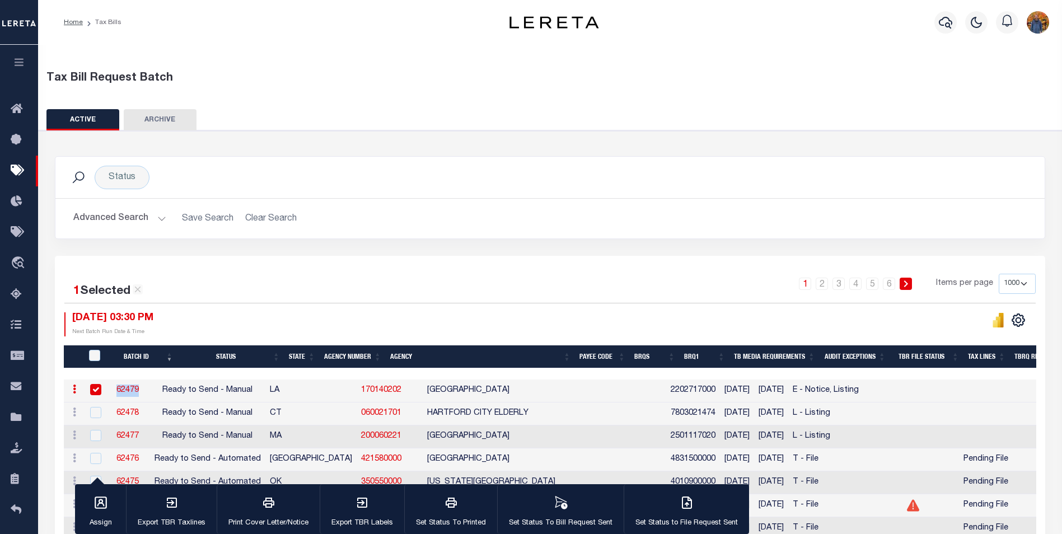
copy link "62479"
click at [139, 387] on link "62479" at bounding box center [127, 390] width 22 height 8
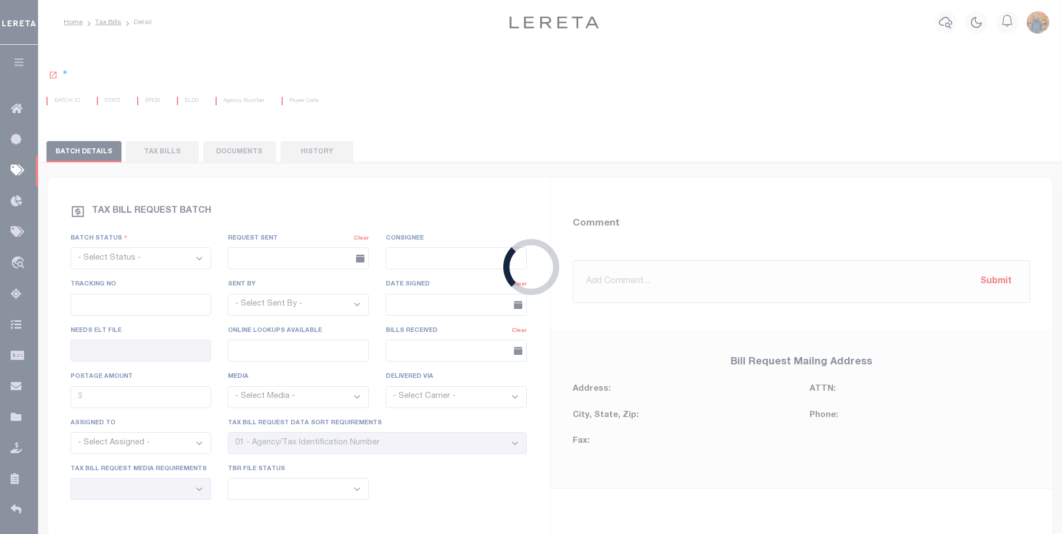
select select "RTS"
type input "No"
select select "29"
select select "18"
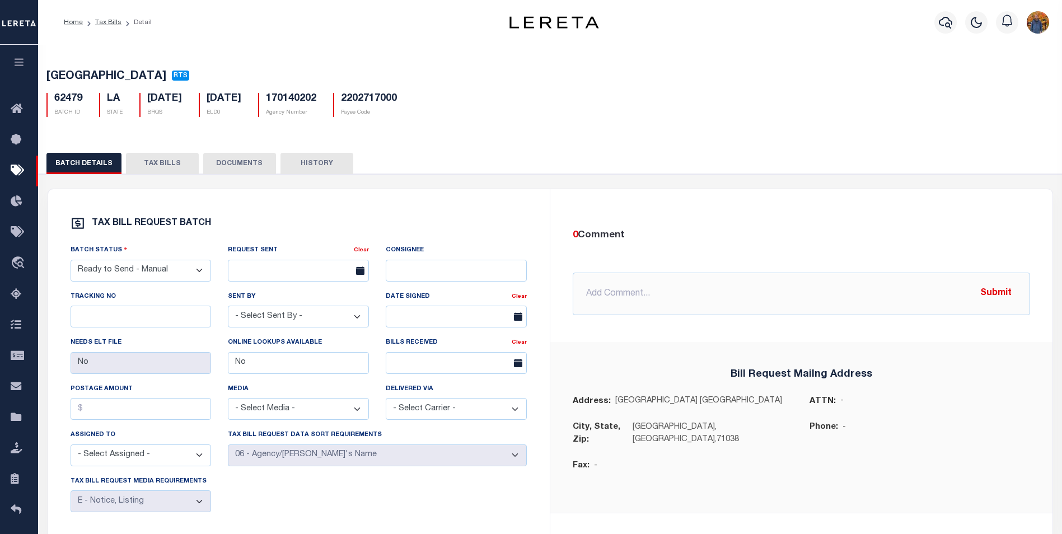
click at [155, 166] on button "TAX BILLS" at bounding box center [162, 163] width 73 height 21
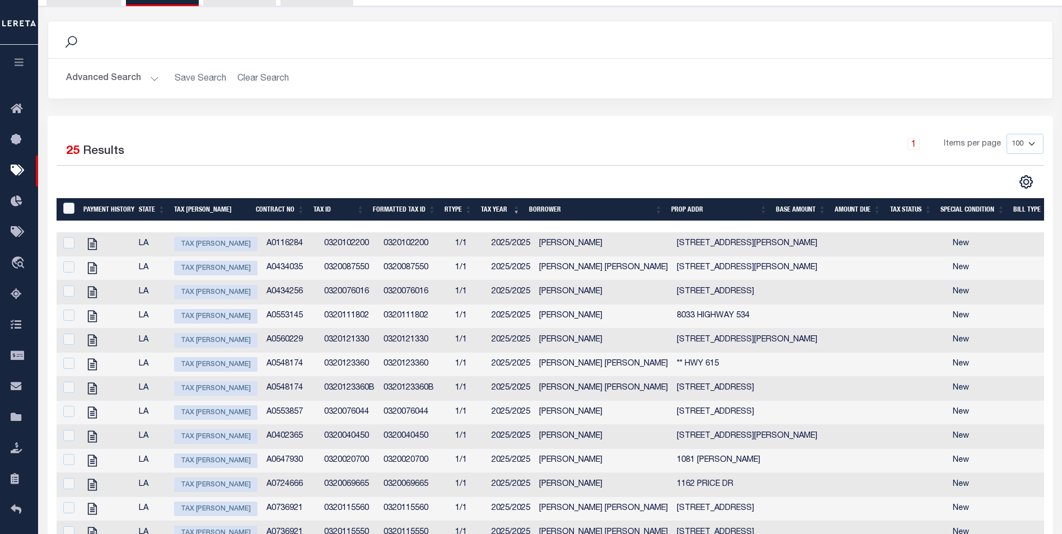
click at [204, 251] on span "Tax [PERSON_NAME]" at bounding box center [215, 244] width 83 height 15
checkbox input "true"
select select "NW2"
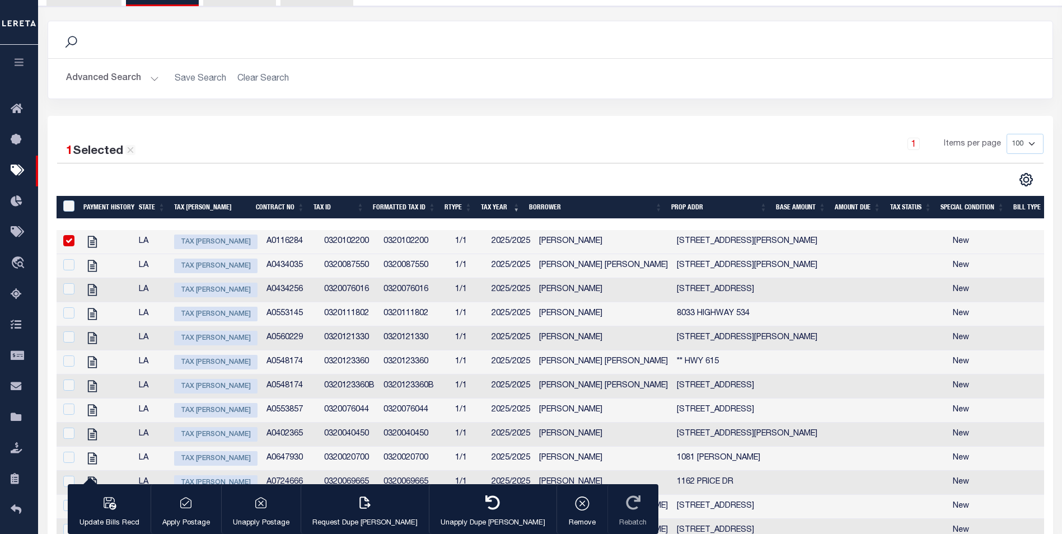
type input "[DATE]"
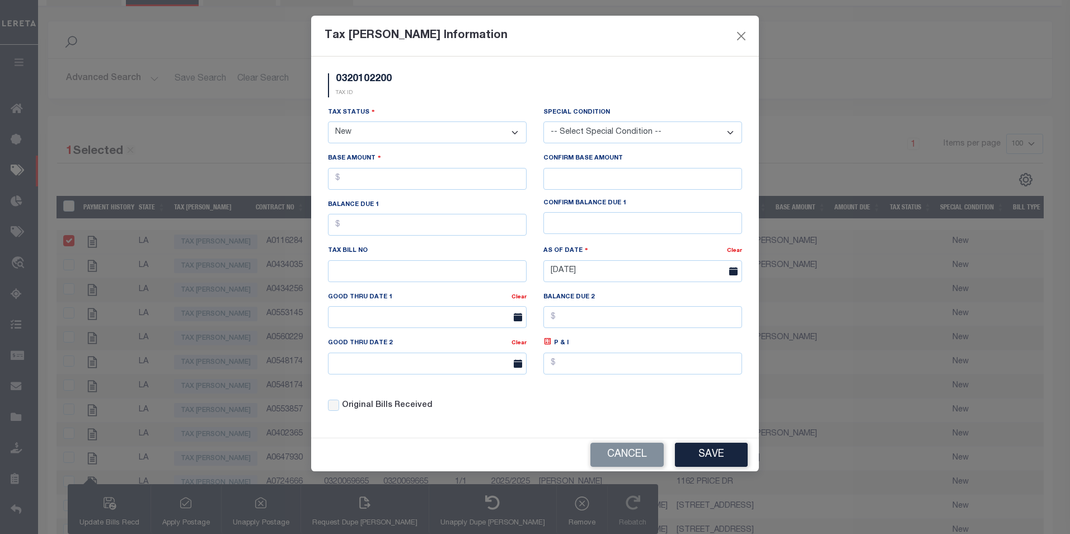
click at [743, 25] on div "Tax [PERSON_NAME] Information" at bounding box center [535, 36] width 448 height 41
click at [738, 42] on button "Close" at bounding box center [741, 36] width 15 height 15
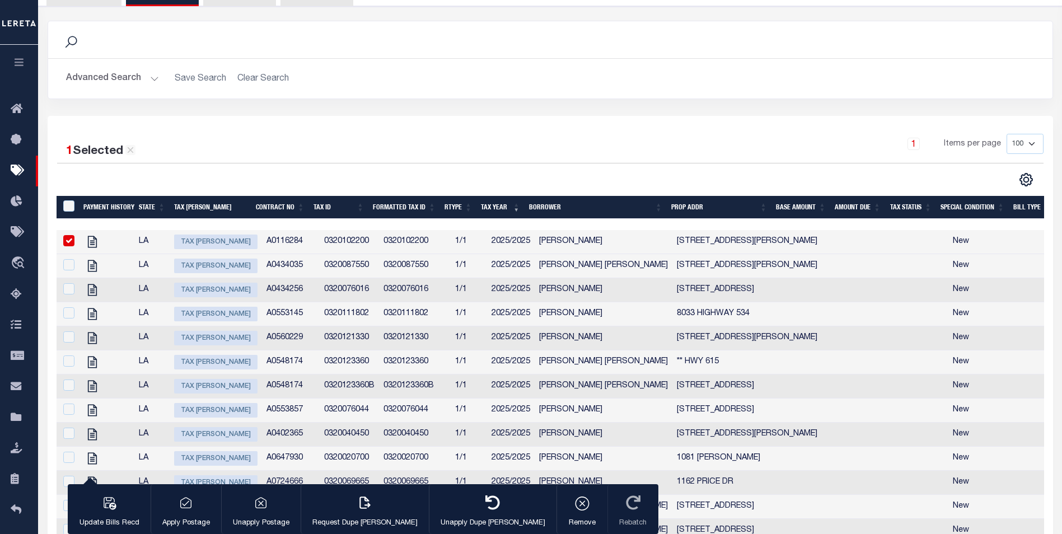
click at [64, 242] on input "checkbox" at bounding box center [68, 240] width 11 height 11
checkbox input "false"
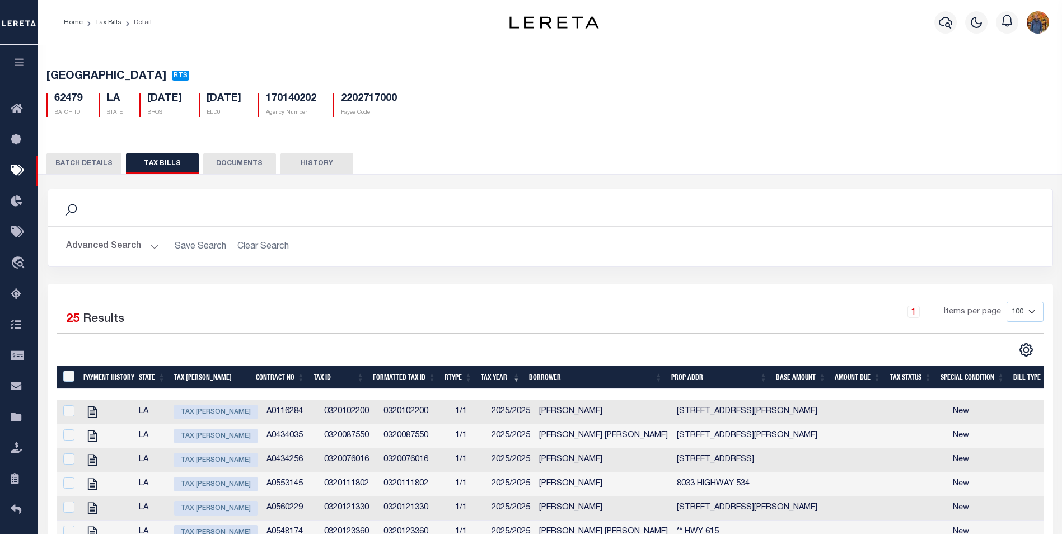
click at [97, 166] on button "BATCH DETAILS" at bounding box center [83, 163] width 75 height 21
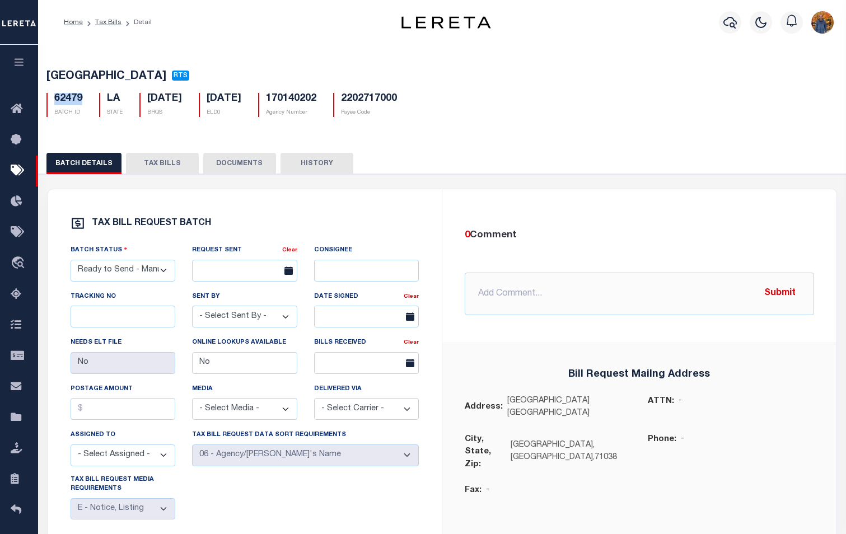
drag, startPoint x: 86, startPoint y: 100, endPoint x: 53, endPoint y: 100, distance: 32.5
click at [53, 100] on div "62479 BATCH ID" at bounding box center [64, 105] width 53 height 24
copy h5 "62479"
